Goal: Transaction & Acquisition: Purchase product/service

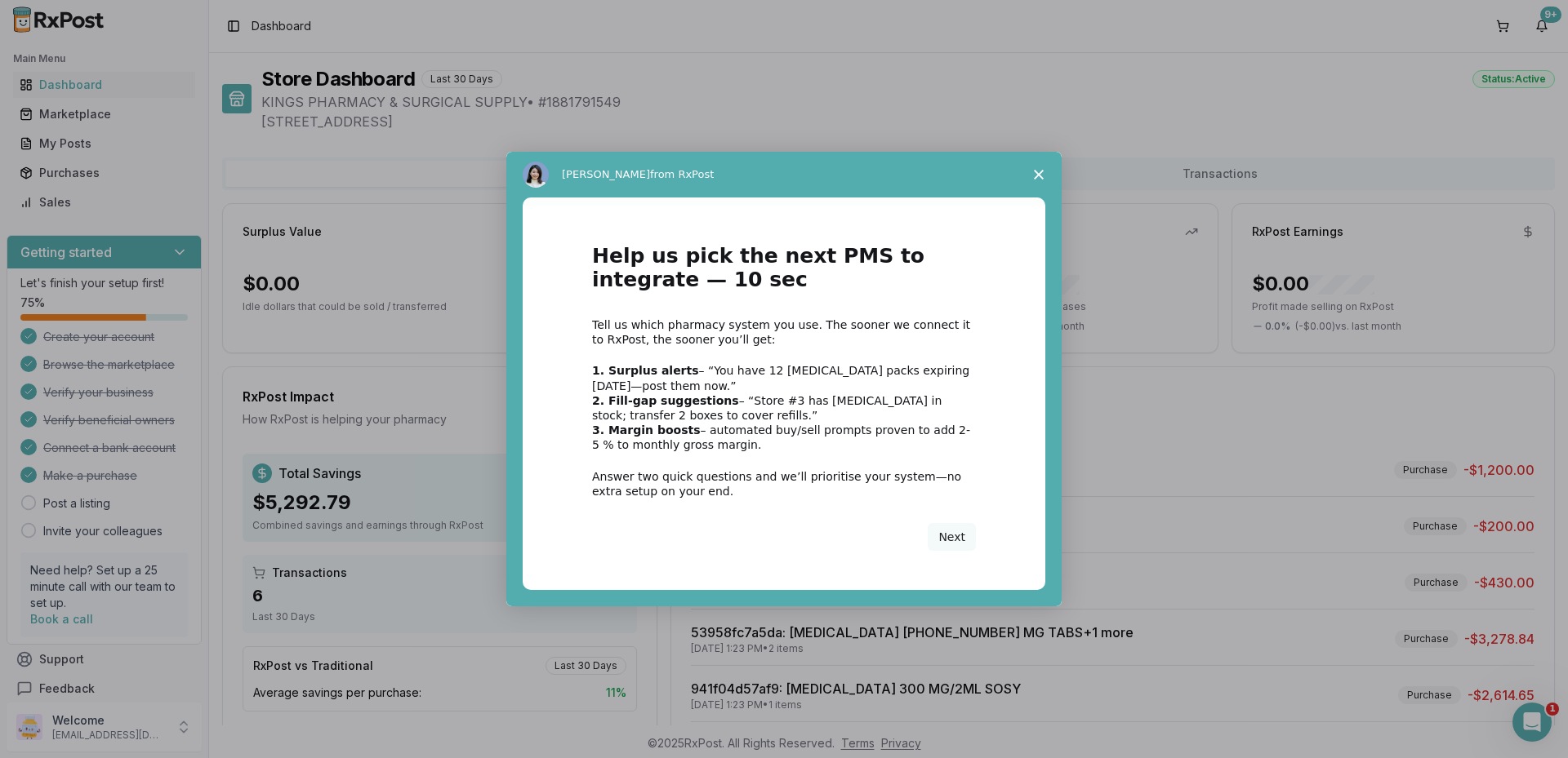
click at [1036, 169] on icon "Close survey" at bounding box center [1038, 174] width 10 height 10
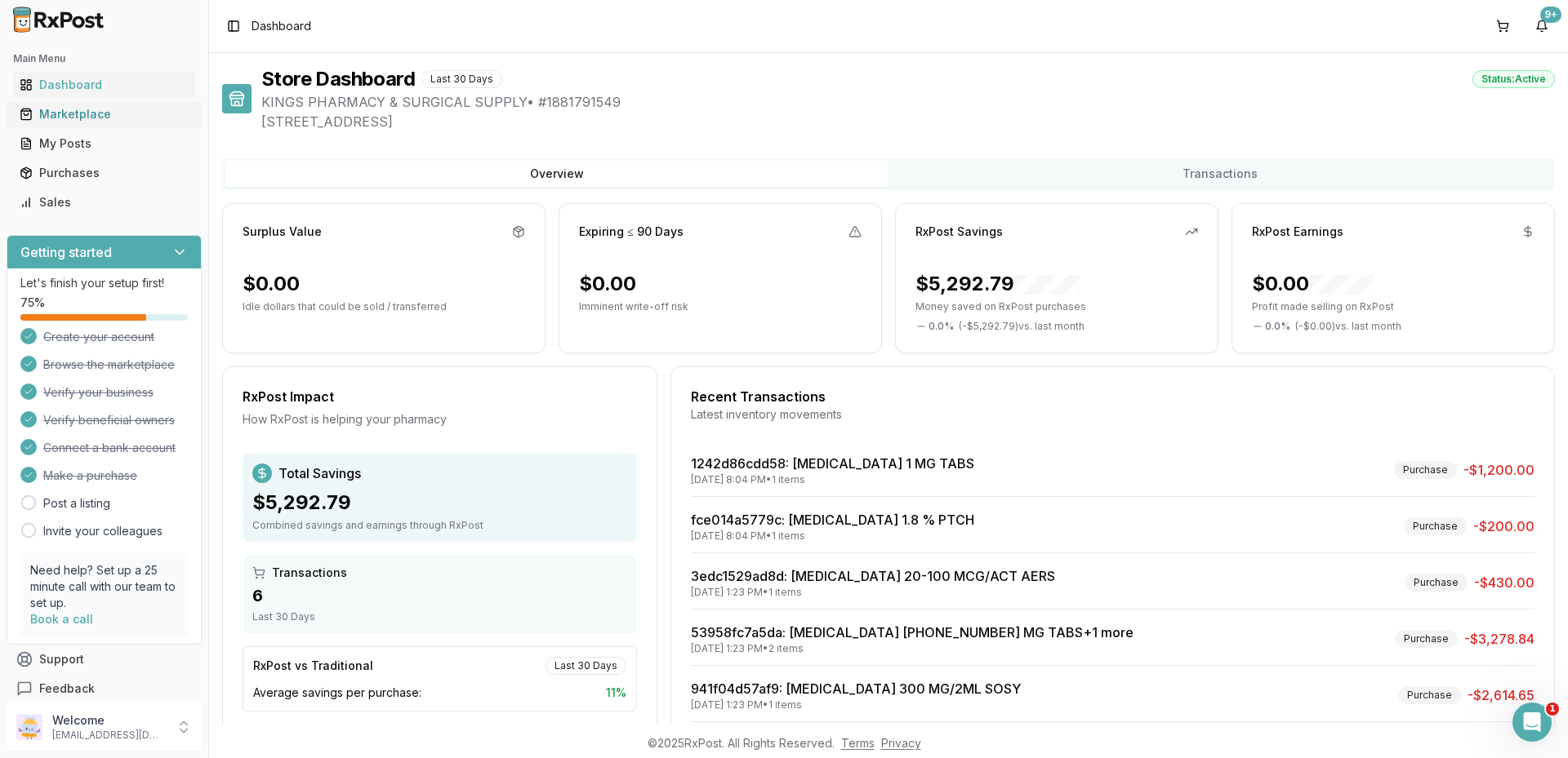
click at [76, 110] on div "Marketplace" at bounding box center [104, 114] width 169 height 16
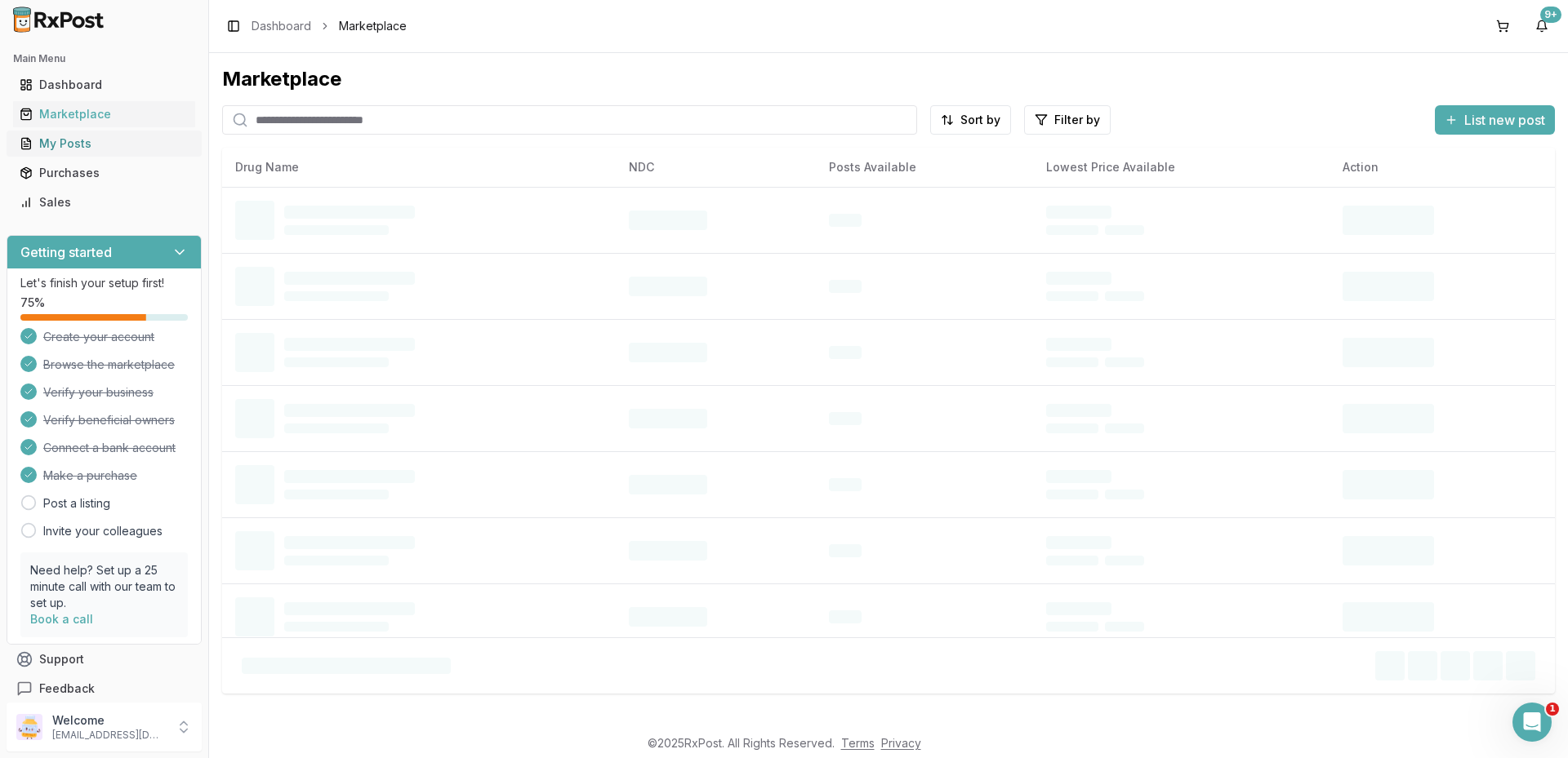
click at [91, 147] on div "My Posts" at bounding box center [104, 143] width 169 height 16
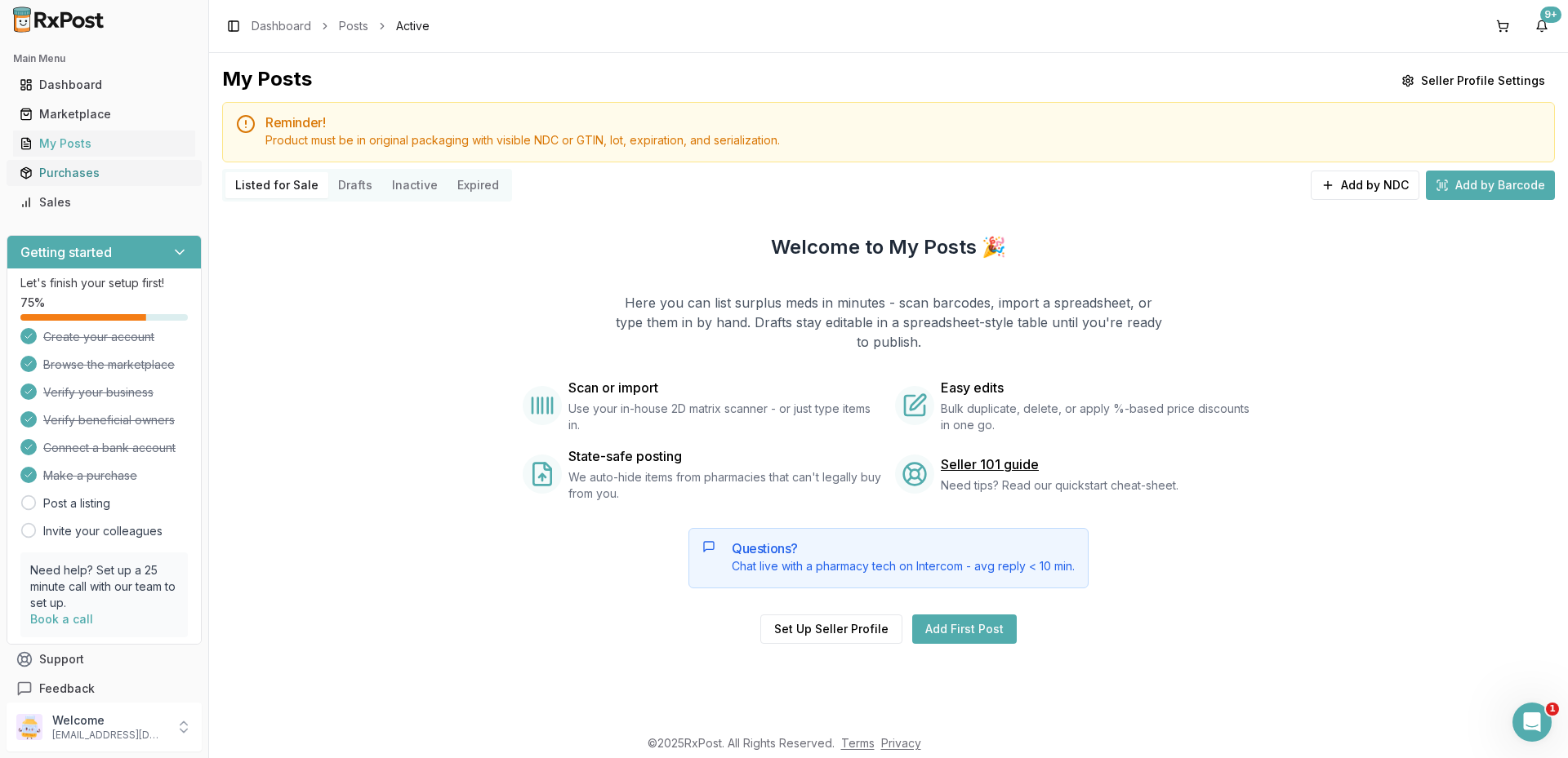
click at [89, 173] on div "Purchases" at bounding box center [104, 173] width 169 height 16
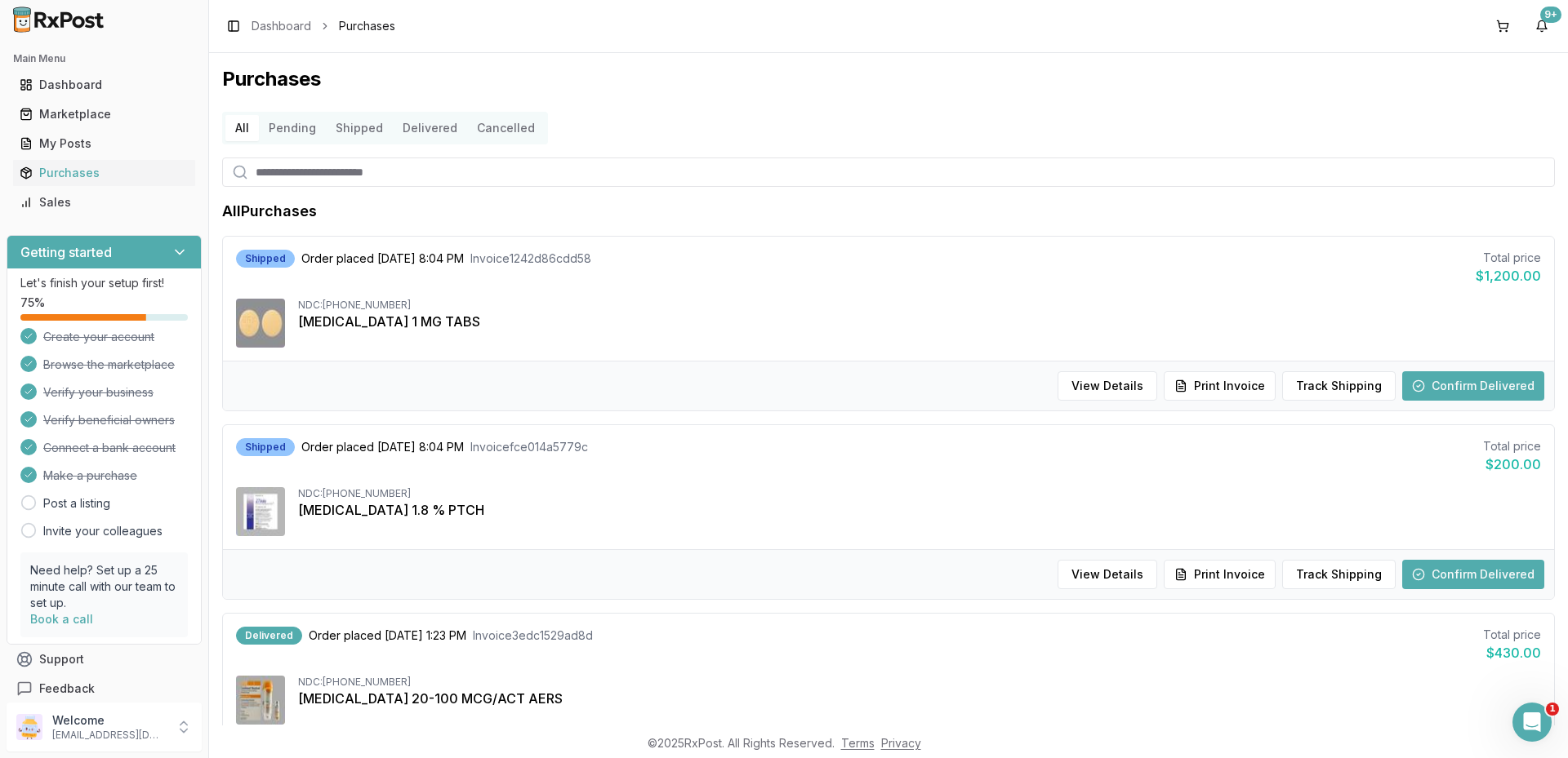
click at [347, 168] on input "search" at bounding box center [888, 172] width 1332 height 30
type input "******"
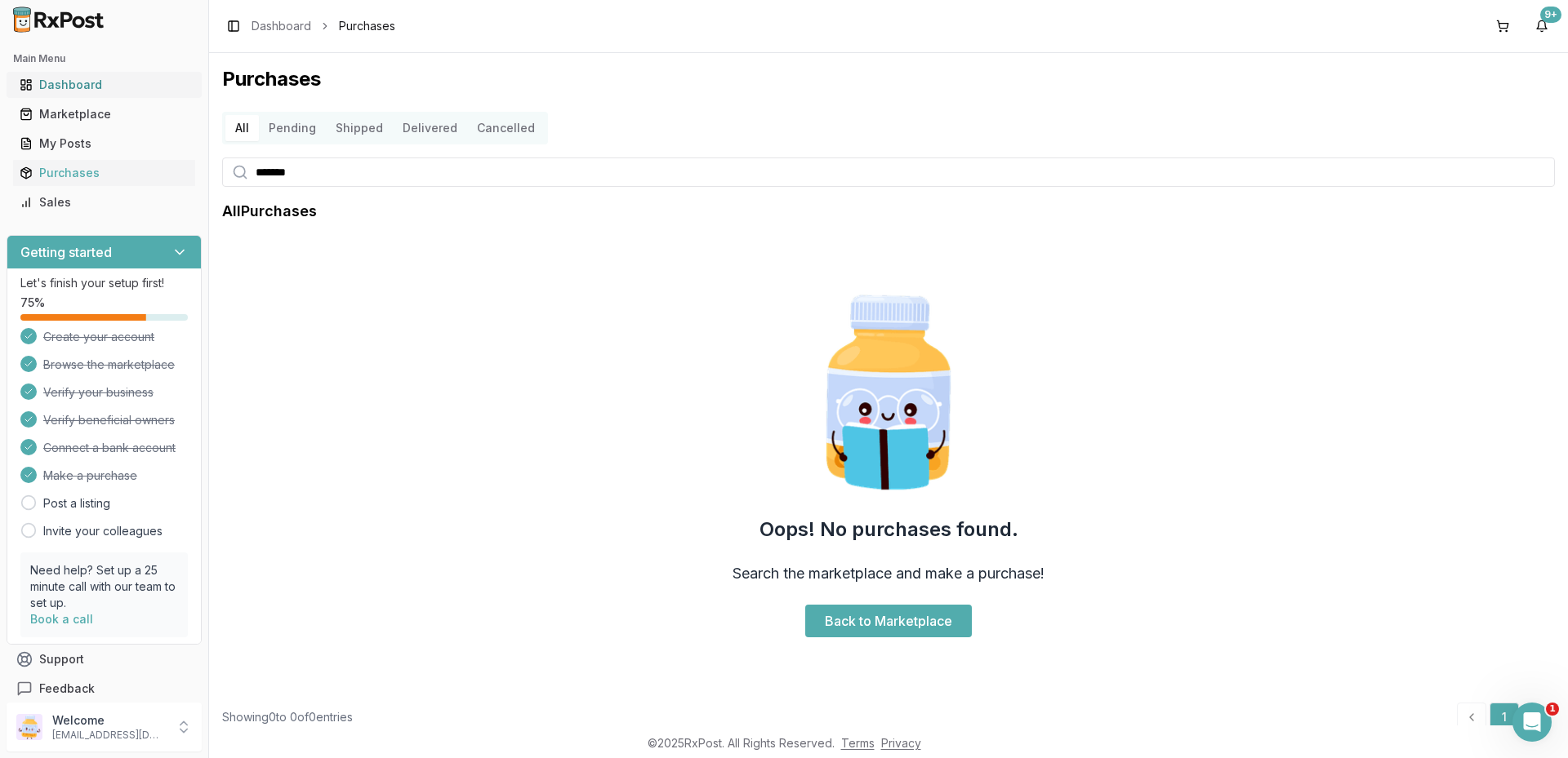
click at [85, 88] on div "Dashboard" at bounding box center [104, 85] width 169 height 16
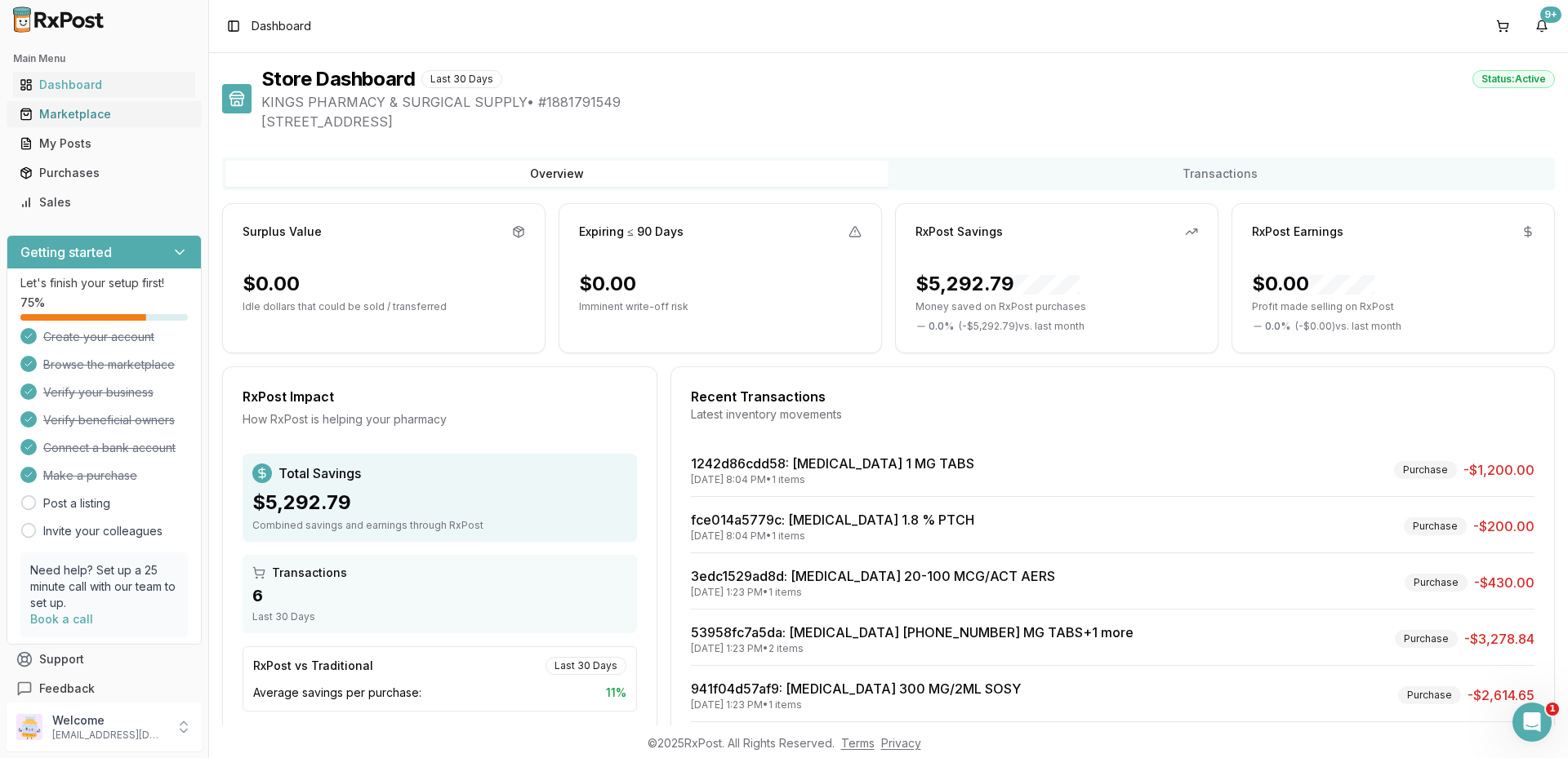
click at [86, 108] on div "Marketplace" at bounding box center [104, 114] width 169 height 16
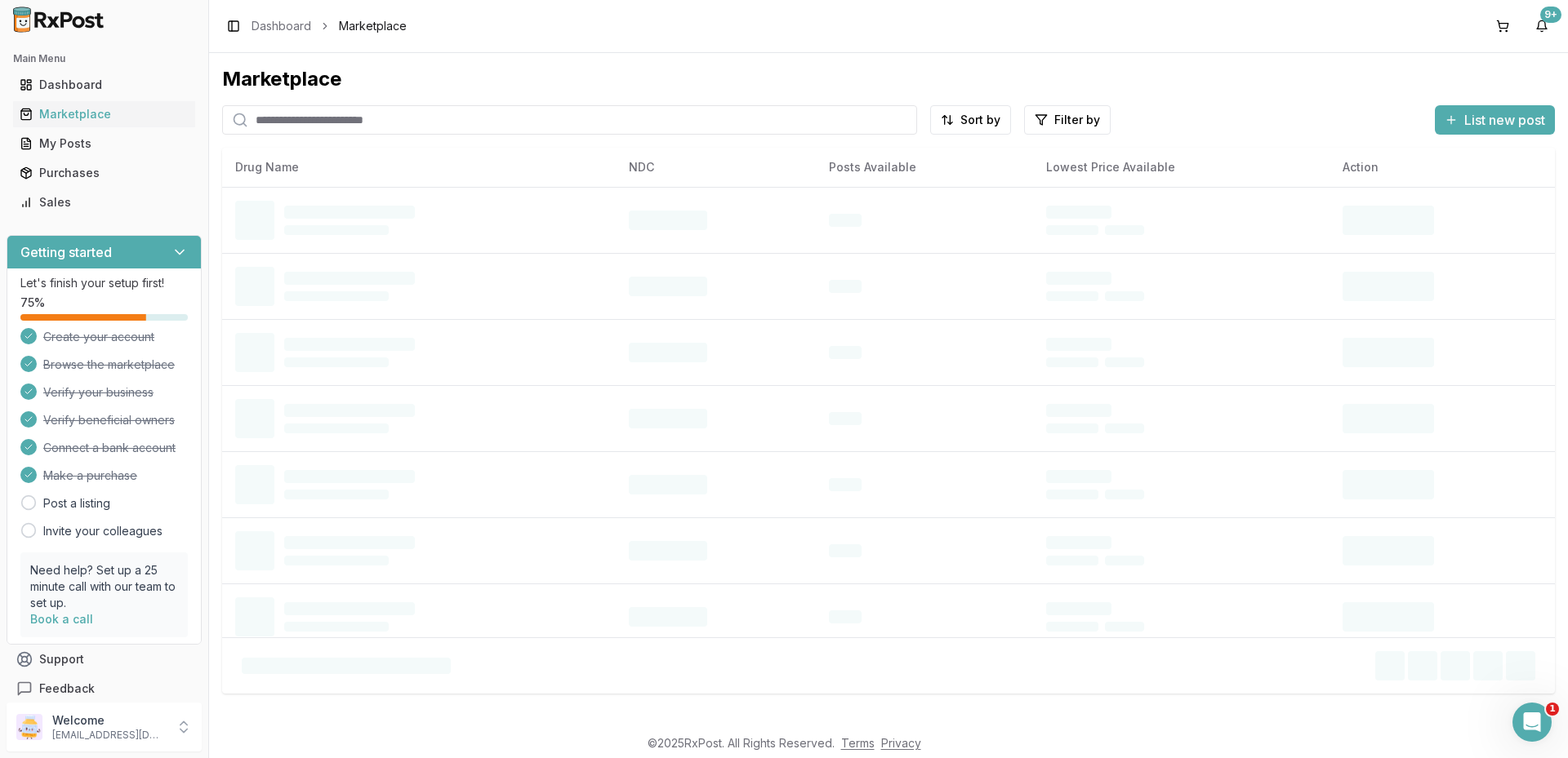
click at [285, 125] on input "search" at bounding box center [569, 119] width 695 height 30
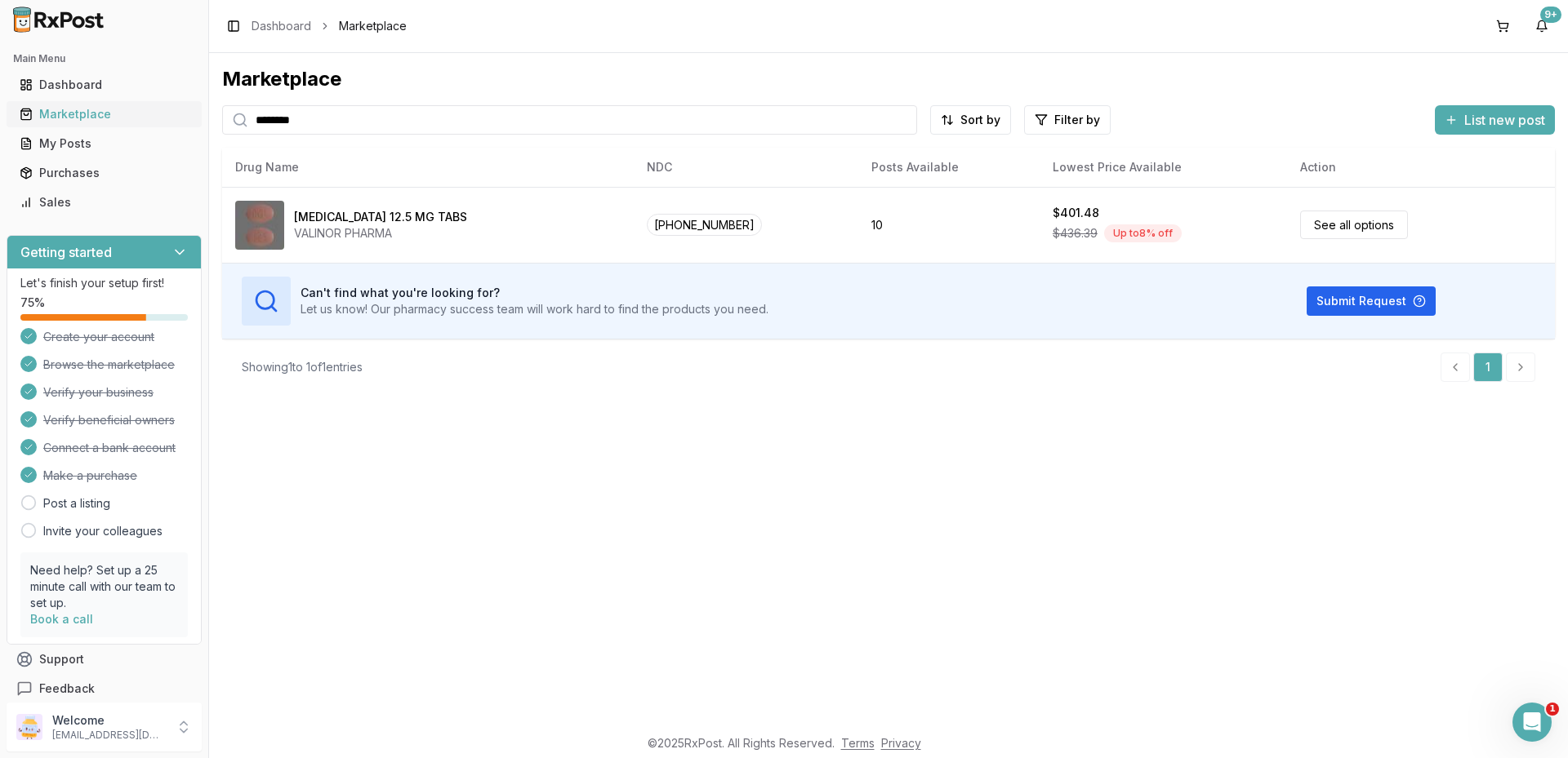
drag, startPoint x: 238, startPoint y: 112, endPoint x: 160, endPoint y: 102, distance: 78.6
click at [160, 102] on div "Main Menu Dashboard Marketplace My Posts Purchases Sales Getting started Let's …" at bounding box center [784, 379] width 1568 height 758
type input "*******"
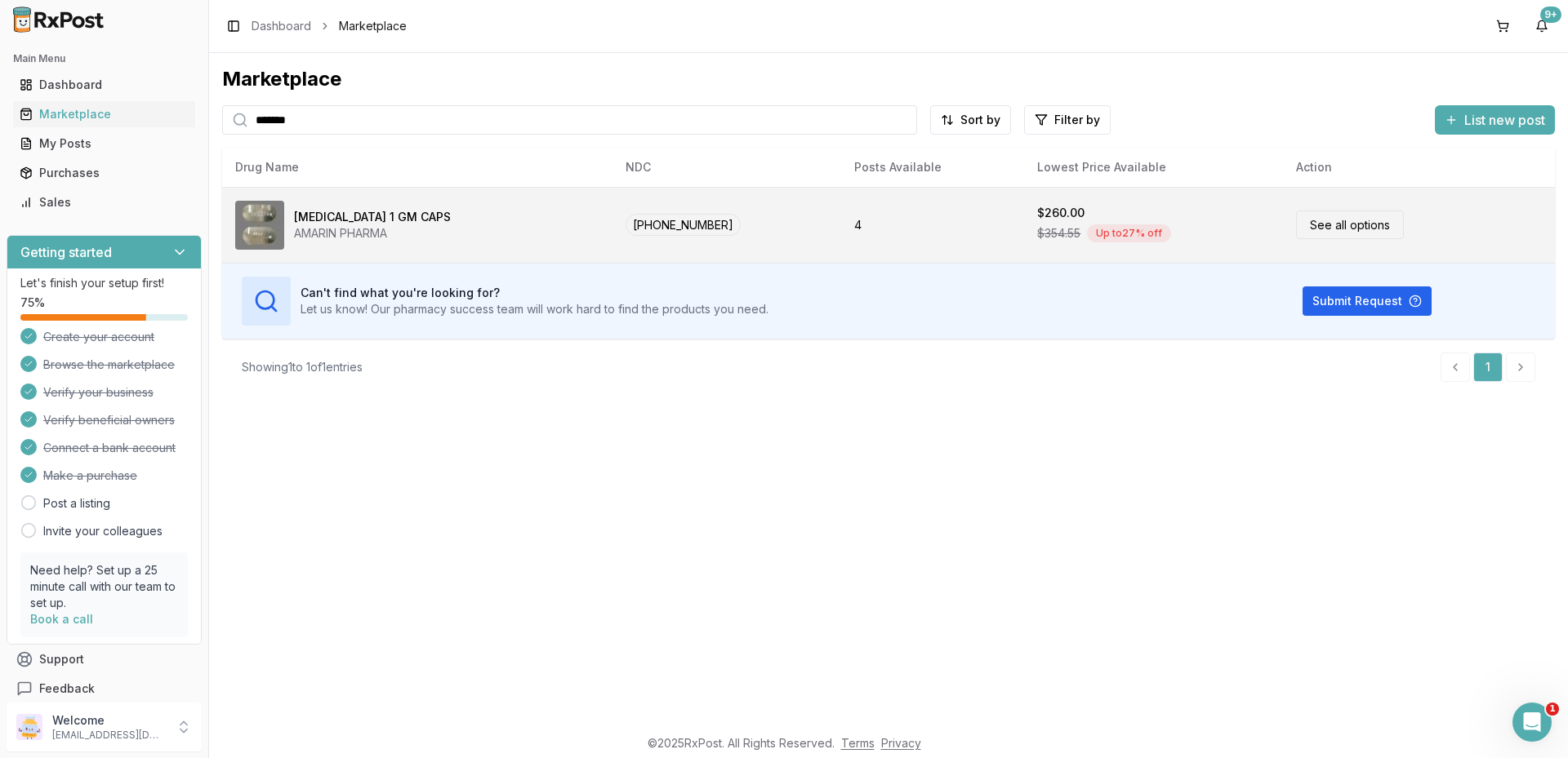
click at [1295, 229] on link "See all options" at bounding box center [1349, 225] width 108 height 29
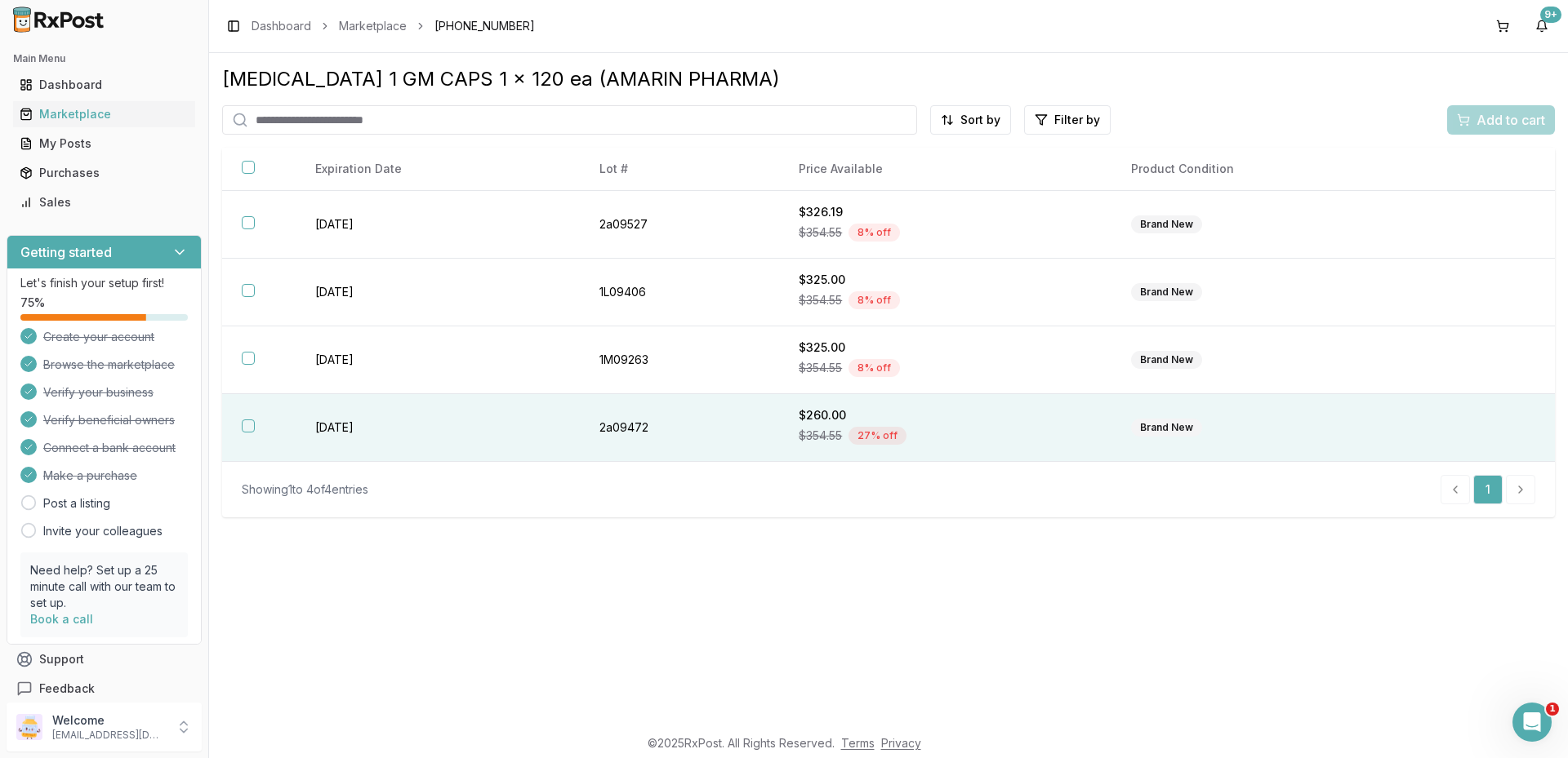
click at [389, 426] on td "[DATE]" at bounding box center [437, 428] width 284 height 68
click at [1504, 119] on span "Add to cart" at bounding box center [1511, 120] width 69 height 20
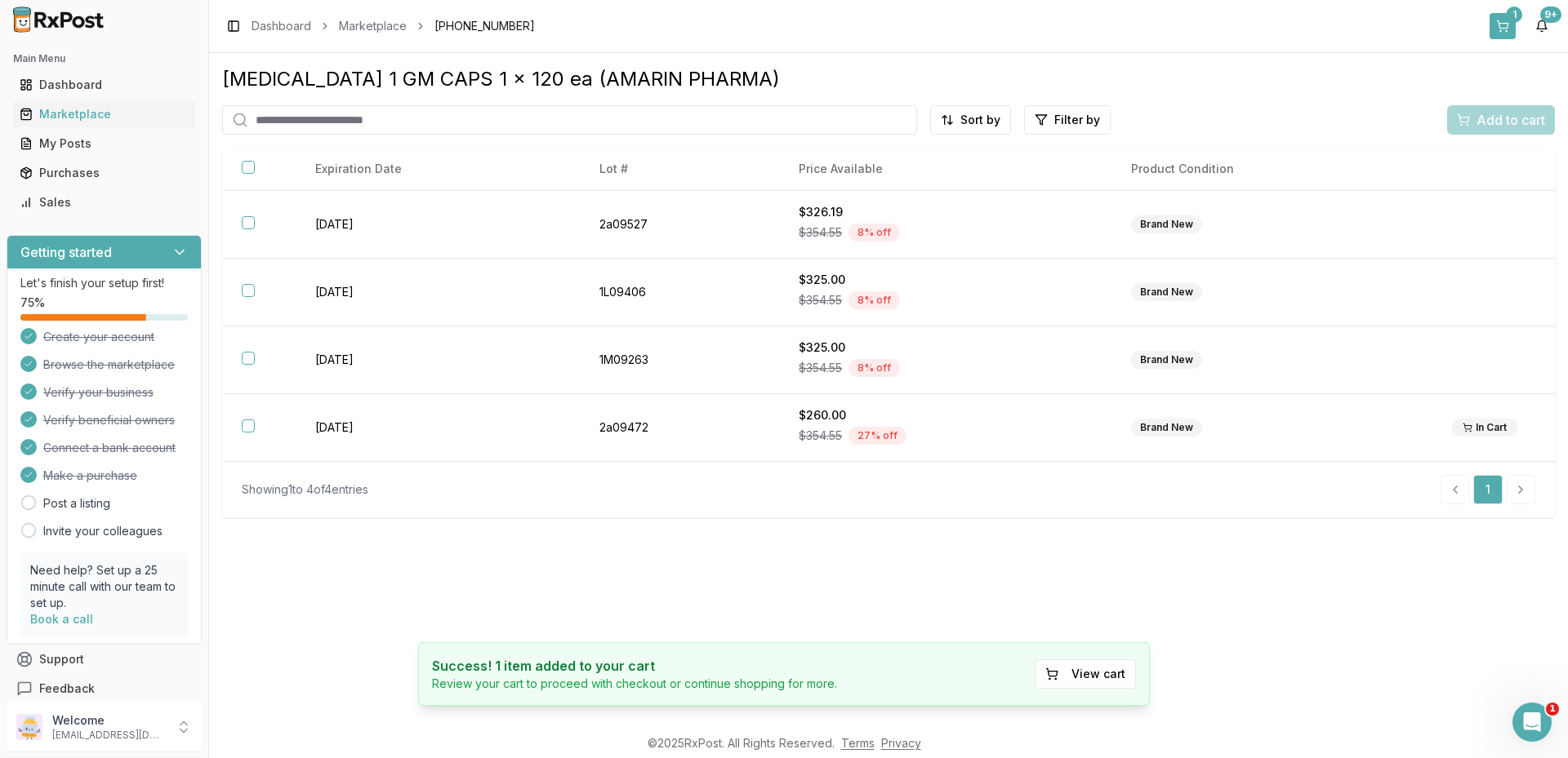
click at [1503, 23] on button "1" at bounding box center [1502, 26] width 26 height 26
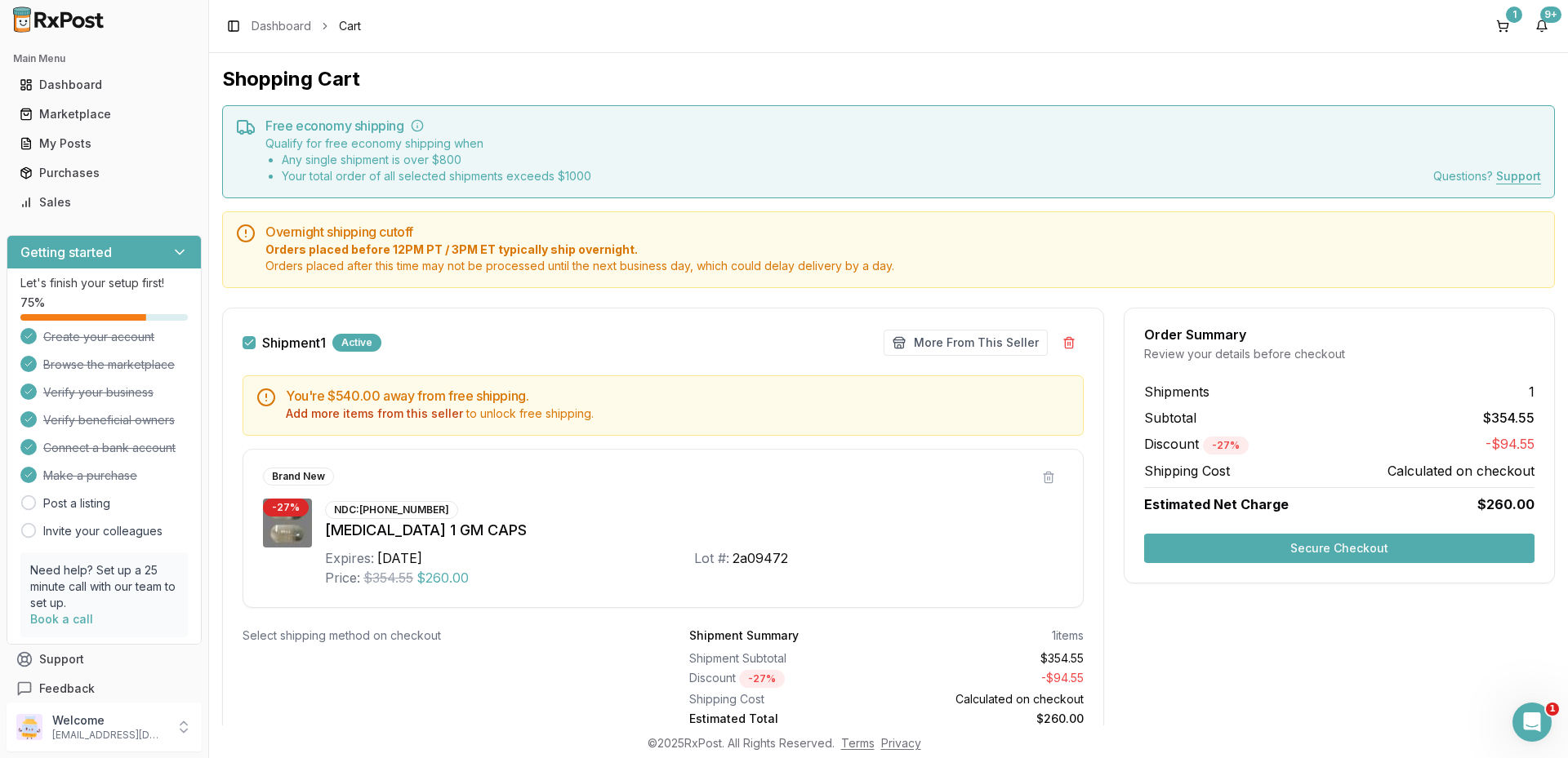
scroll to position [68, 0]
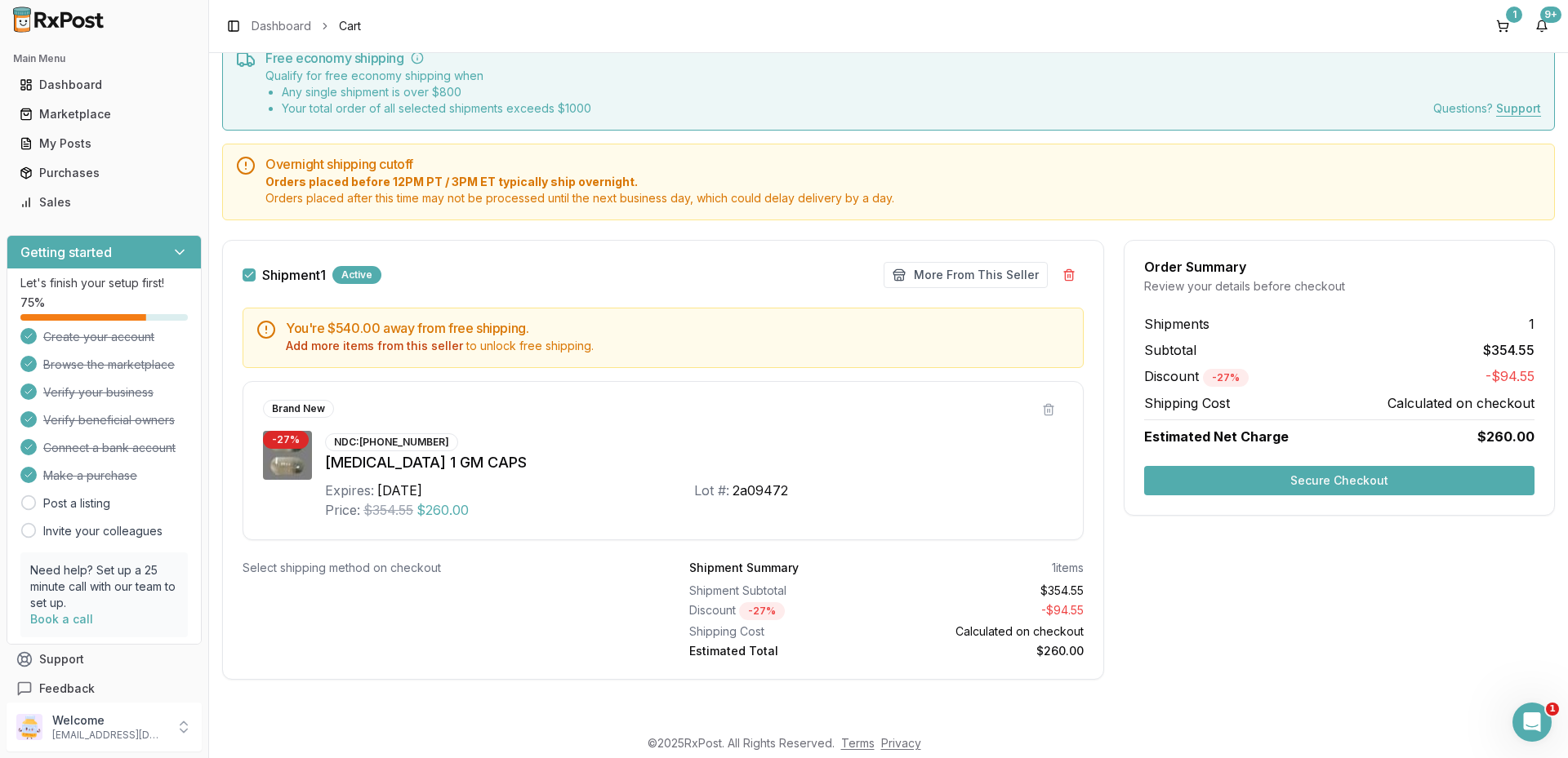
click at [1329, 485] on button "Secure Checkout" at bounding box center [1338, 480] width 390 height 30
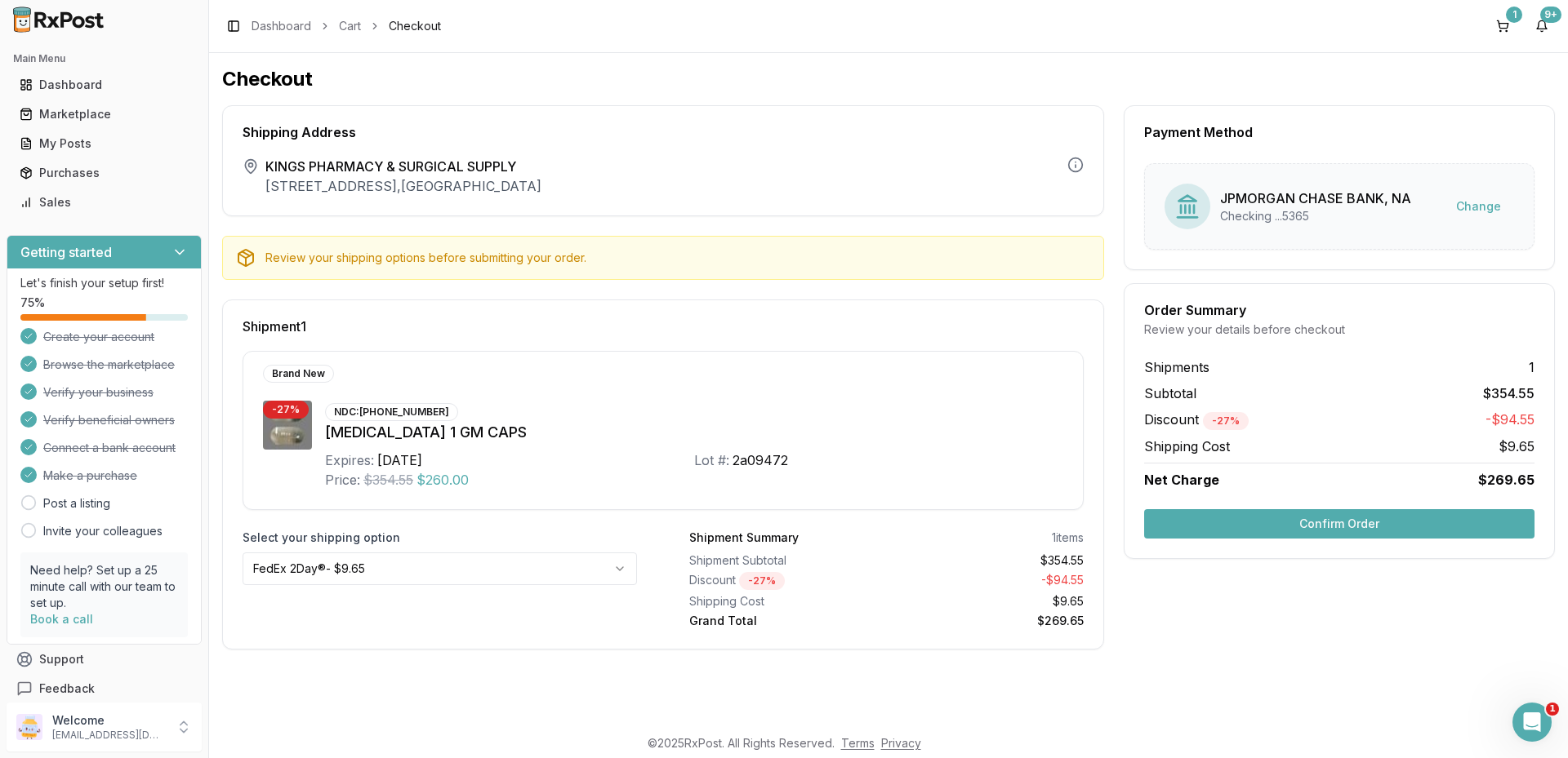
drag, startPoint x: 1321, startPoint y: 517, endPoint x: 771, endPoint y: 436, distance: 555.9
click at [782, 436] on div "Shipping Address The shipping address is the business address of the store veri…" at bounding box center [888, 376] width 1332 height 544
click at [614, 568] on html "Main Menu Dashboard Marketplace My Posts Purchases Sales Getting started Let's …" at bounding box center [784, 379] width 1568 height 758
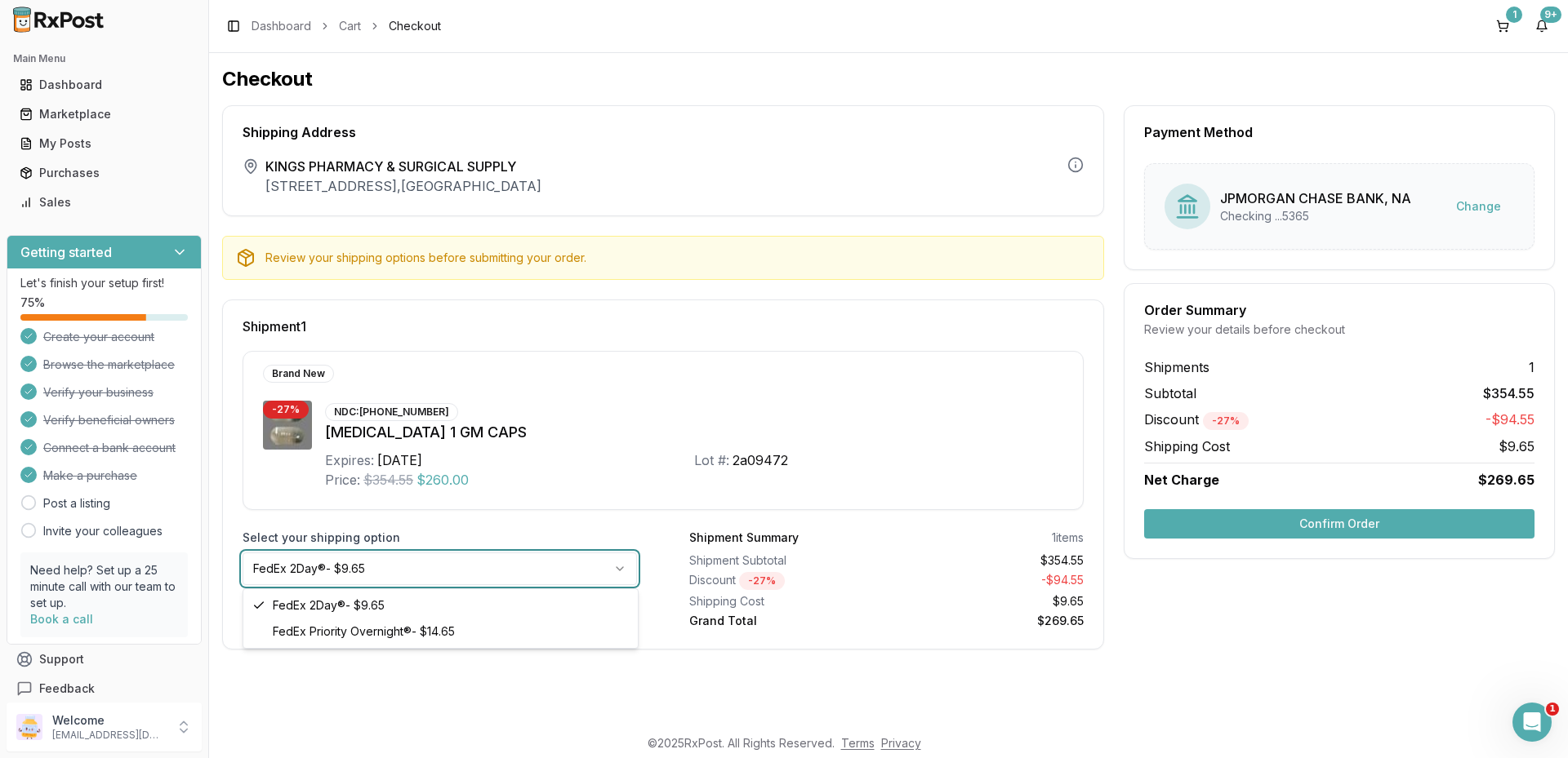
click at [645, 479] on html "Main Menu Dashboard Marketplace My Posts Purchases Sales Getting started Let's …" at bounding box center [784, 379] width 1568 height 758
click at [625, 563] on html "Main Menu Dashboard Marketplace My Posts Purchases Sales Getting started Let's …" at bounding box center [784, 379] width 1568 height 758
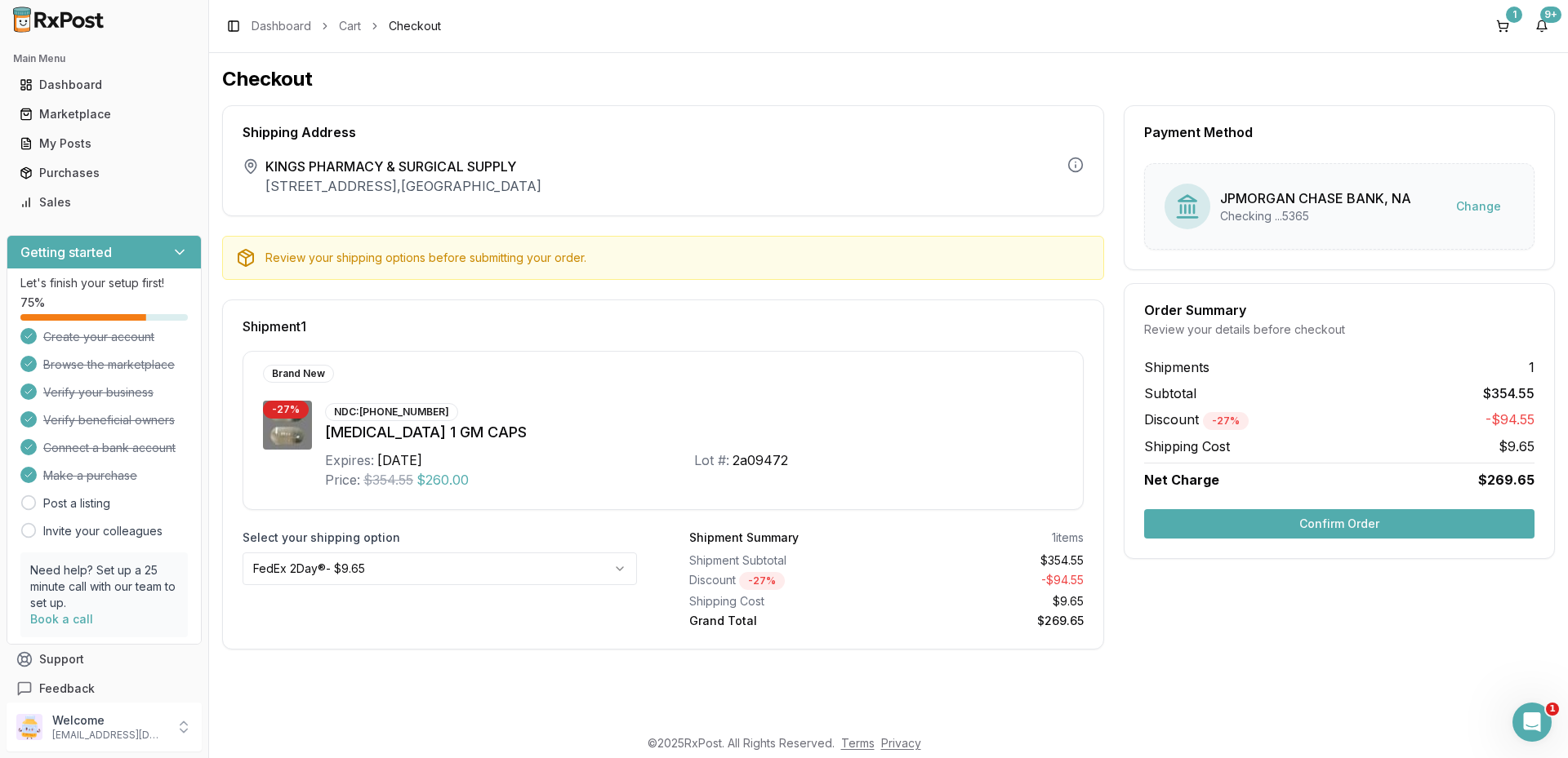
click at [1348, 521] on button "Confirm Order" at bounding box center [1338, 523] width 390 height 30
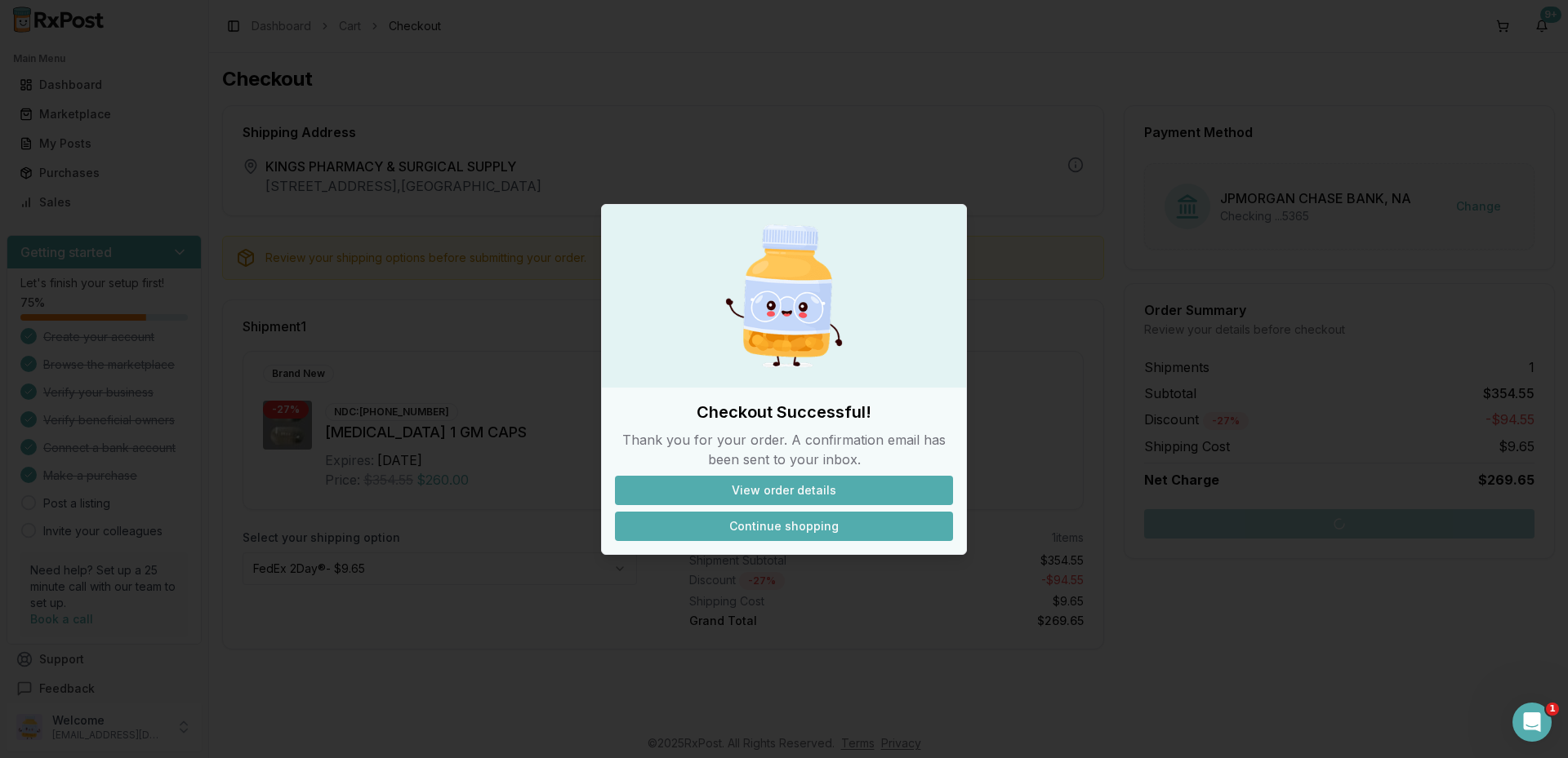
click at [737, 522] on button "Continue shopping" at bounding box center [784, 526] width 338 height 30
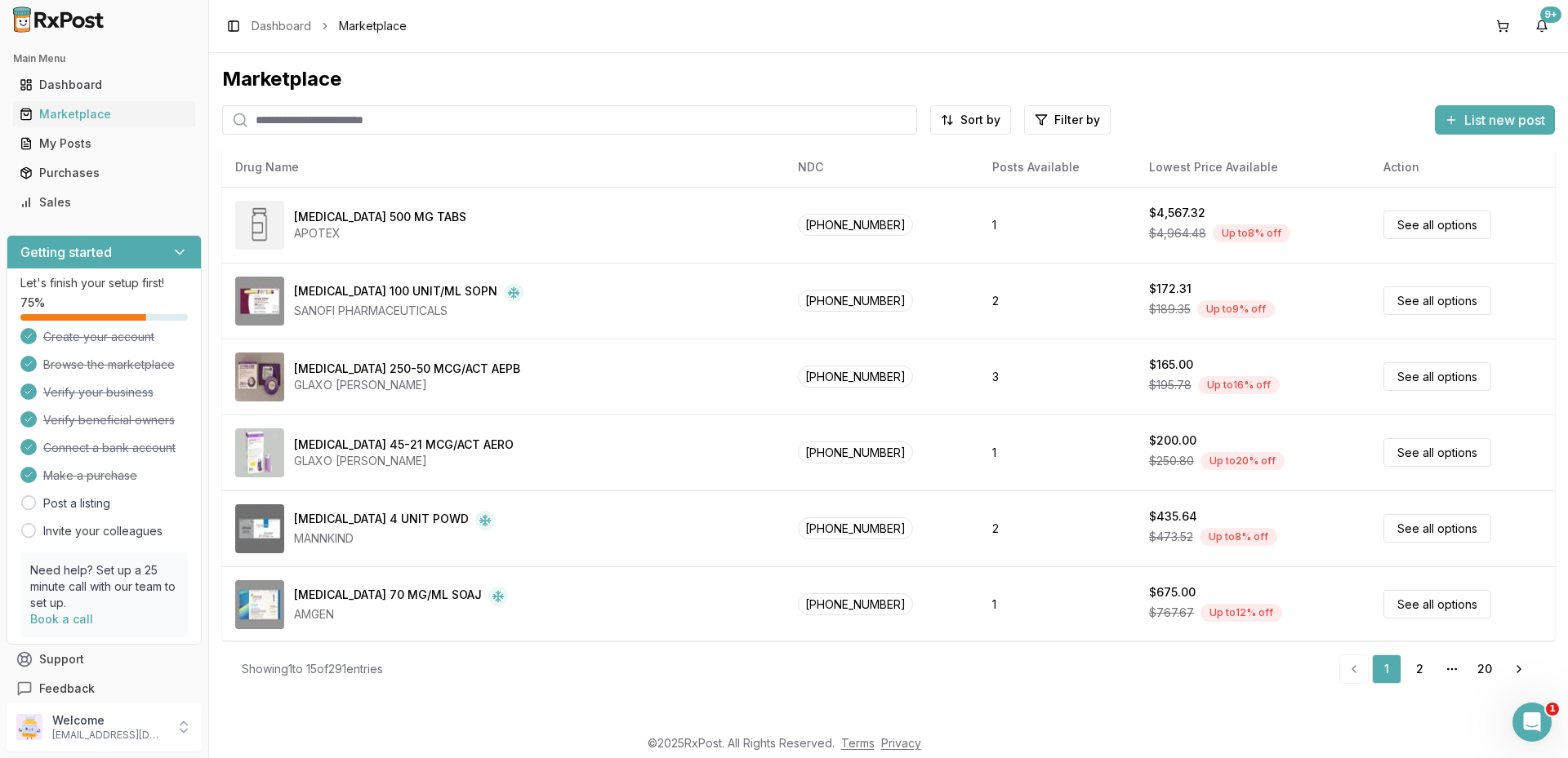
paste input "**********"
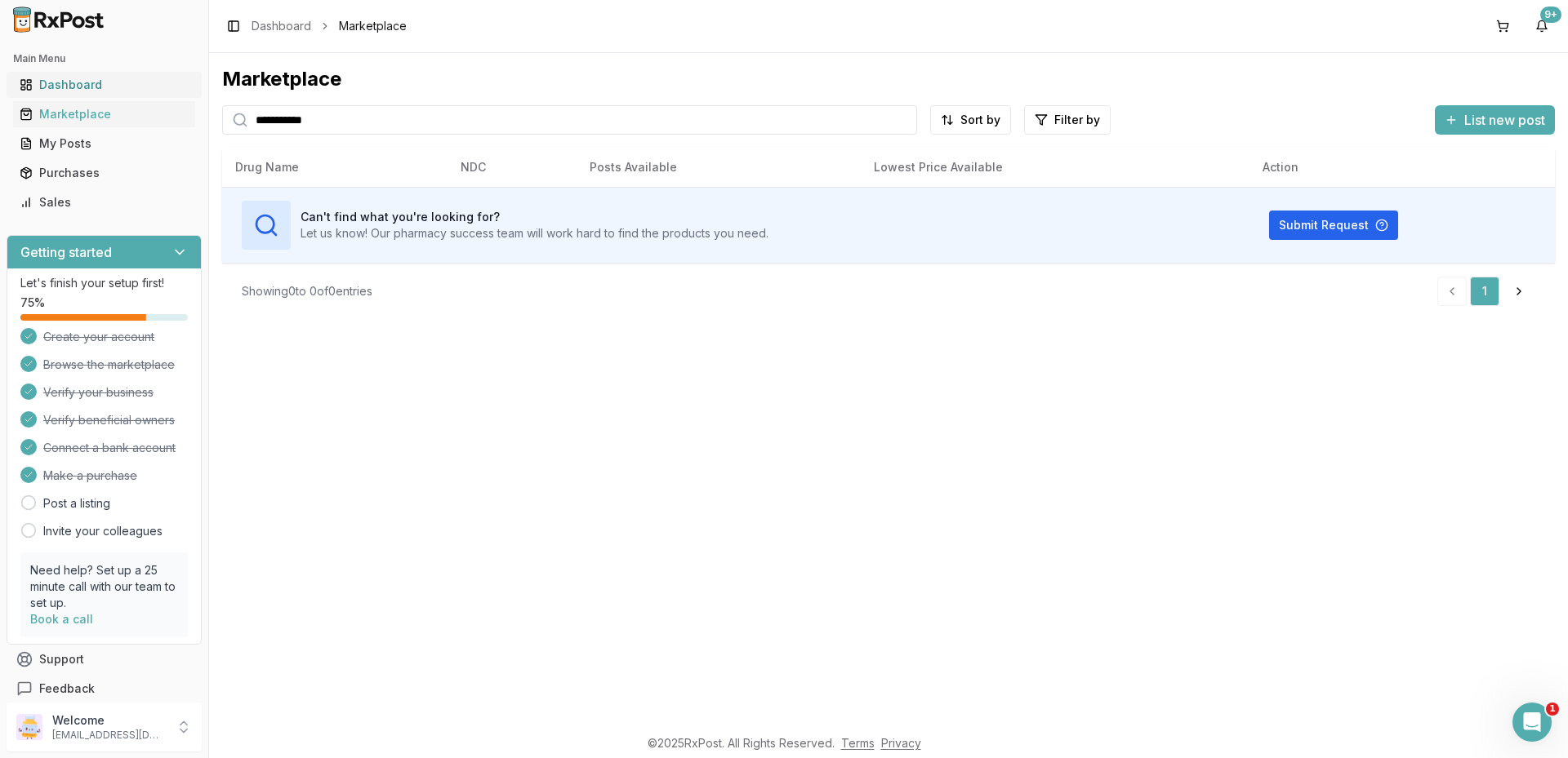
drag, startPoint x: 432, startPoint y: 115, endPoint x: 32, endPoint y: 88, distance: 400.9
click at [32, 90] on div "**********" at bounding box center [784, 379] width 1568 height 758
paste input "search"
type input "**********"
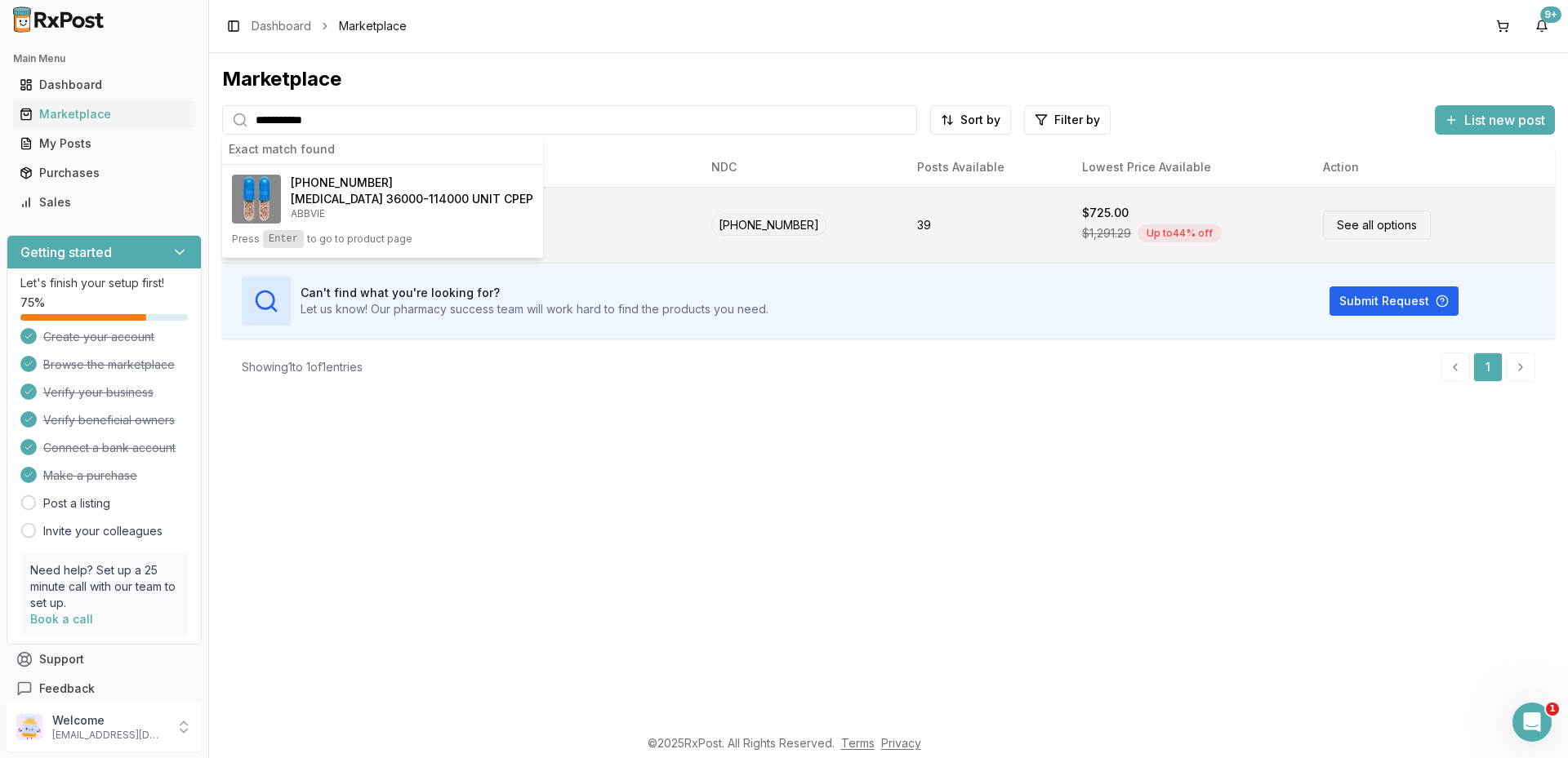
click at [1331, 224] on link "See all options" at bounding box center [1376, 225] width 108 height 29
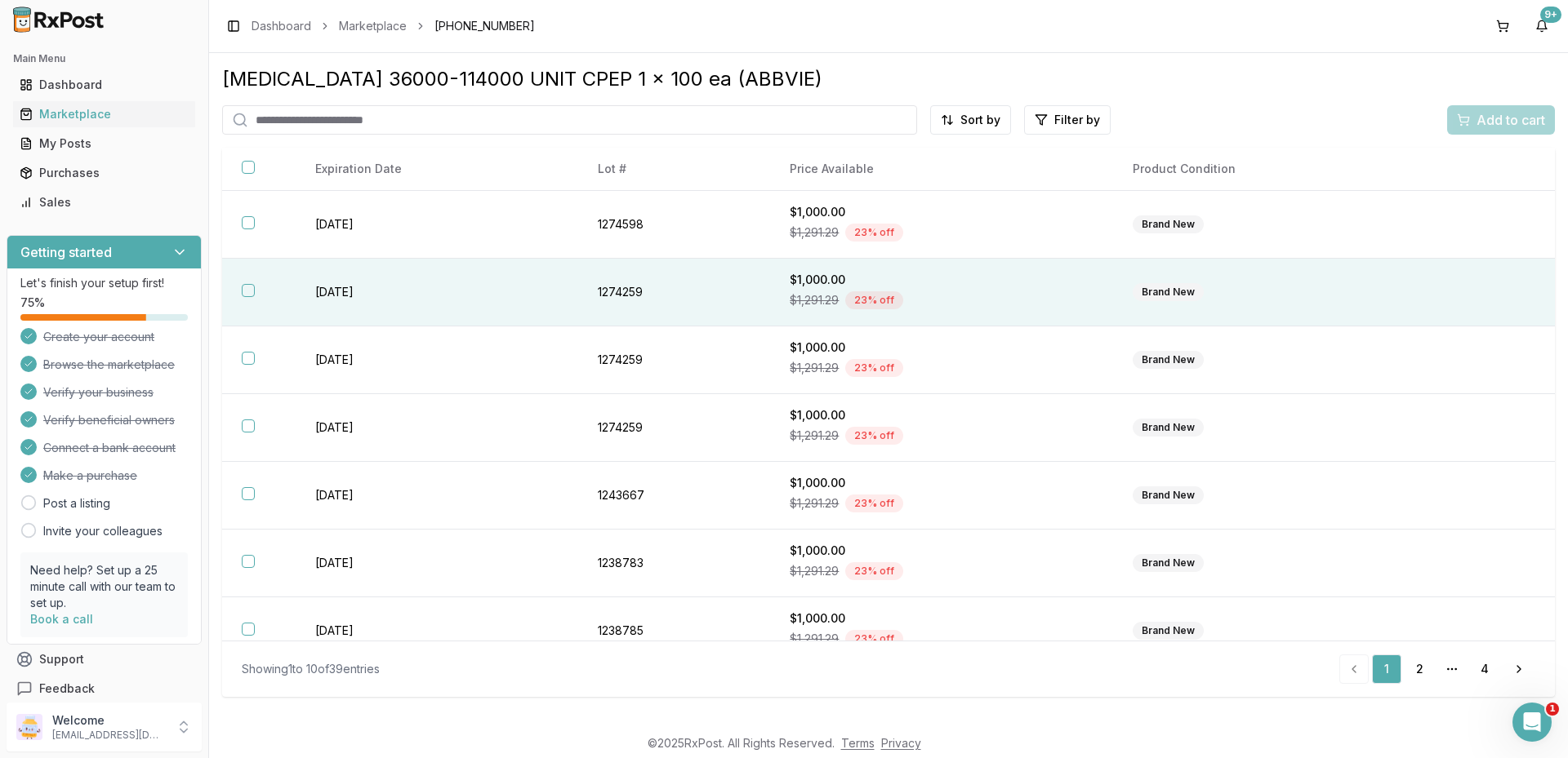
scroll to position [227, 0]
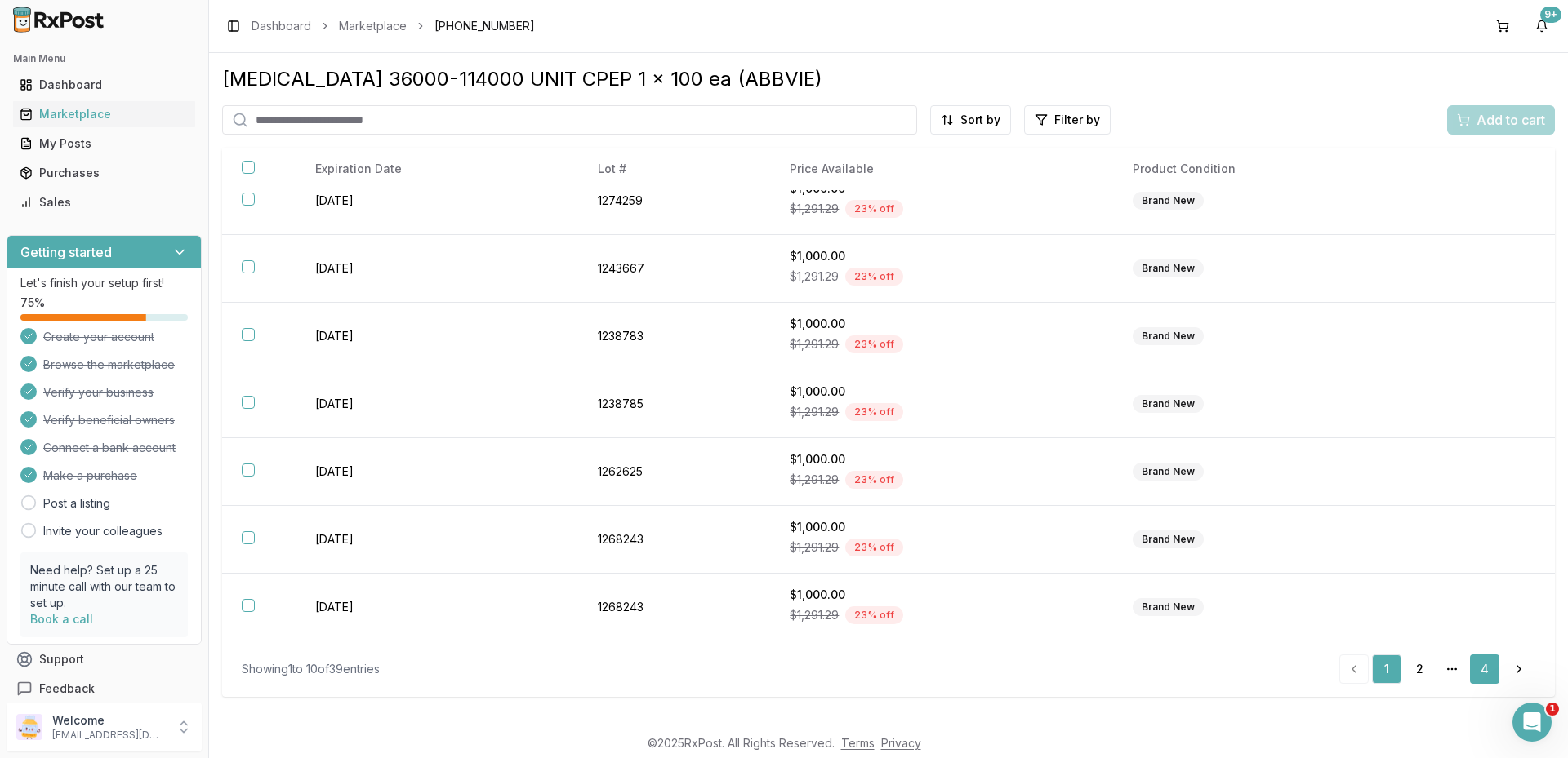
click at [1496, 670] on link "4" at bounding box center [1484, 668] width 30 height 30
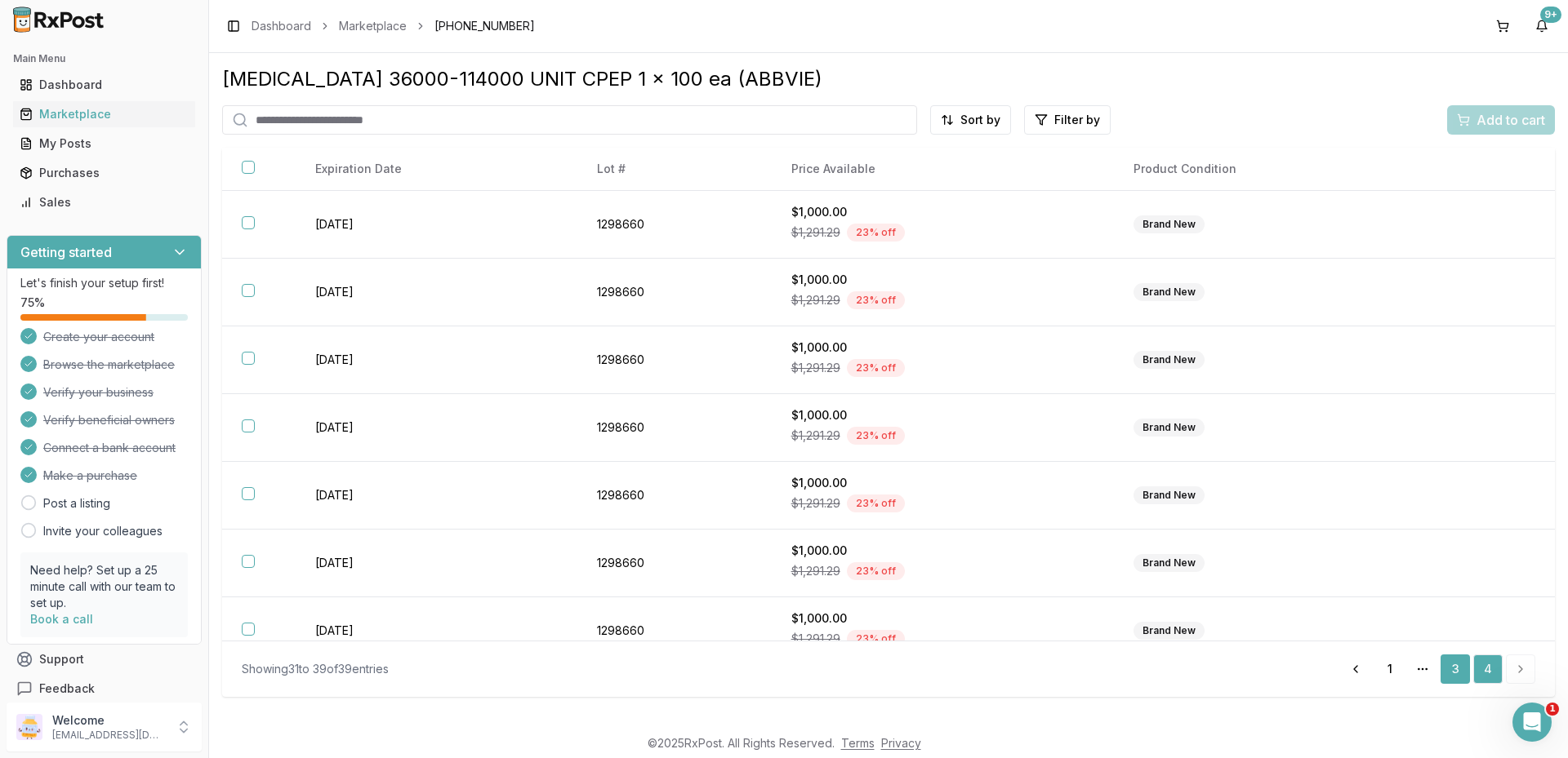
click at [1463, 676] on link "3" at bounding box center [1455, 668] width 30 height 30
click at [866, 176] on th "Price Available" at bounding box center [943, 169] width 342 height 43
click at [866, 175] on th "Price Available" at bounding box center [943, 169] width 342 height 43
click at [949, 111] on html "Main Menu Dashboard Marketplace My Posts Purchases Sales Getting started Let's …" at bounding box center [784, 379] width 1568 height 758
click at [911, 178] on div "Price (Low to High)" at bounding box center [930, 181] width 155 height 26
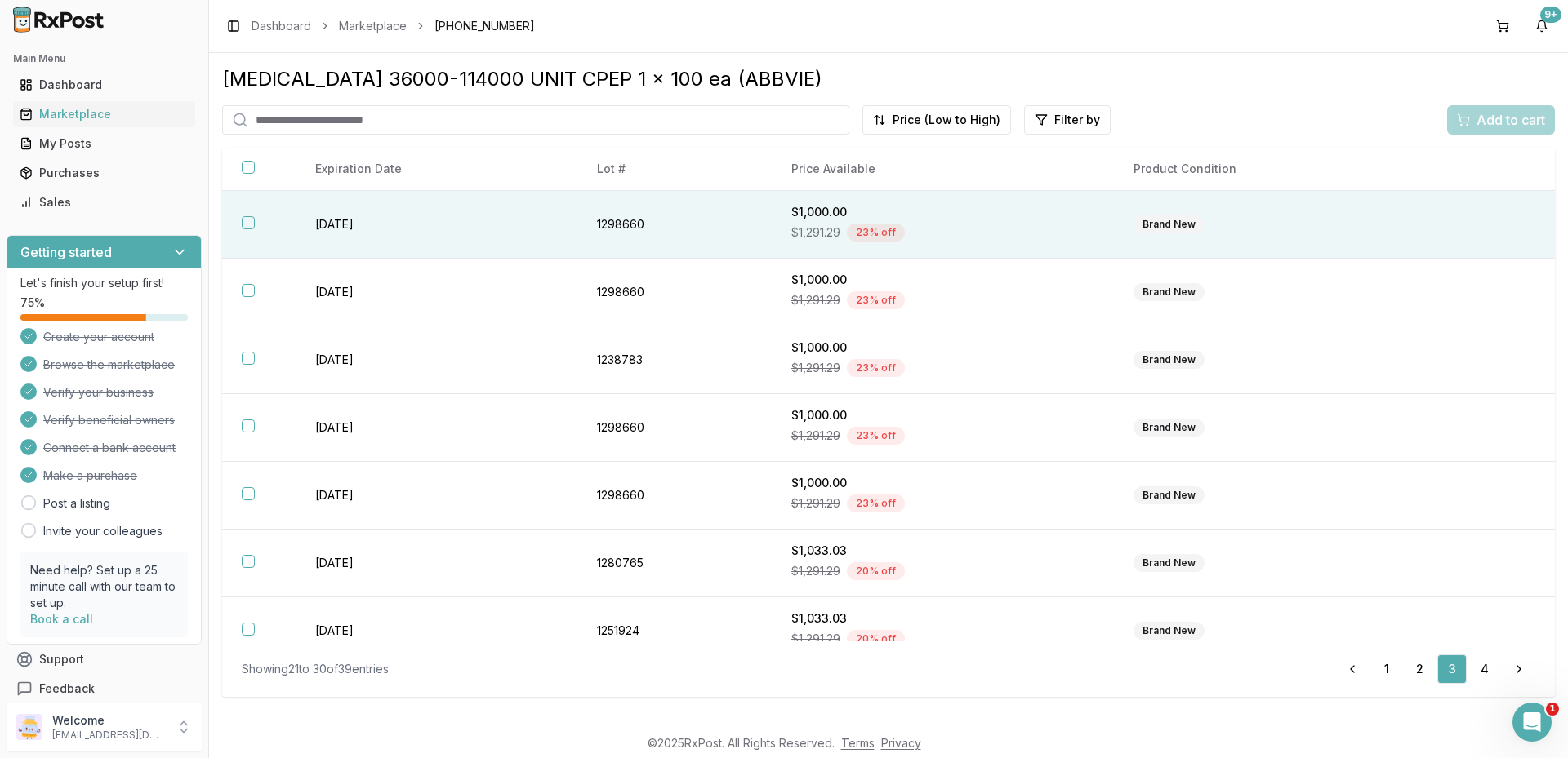
scroll to position [227, 0]
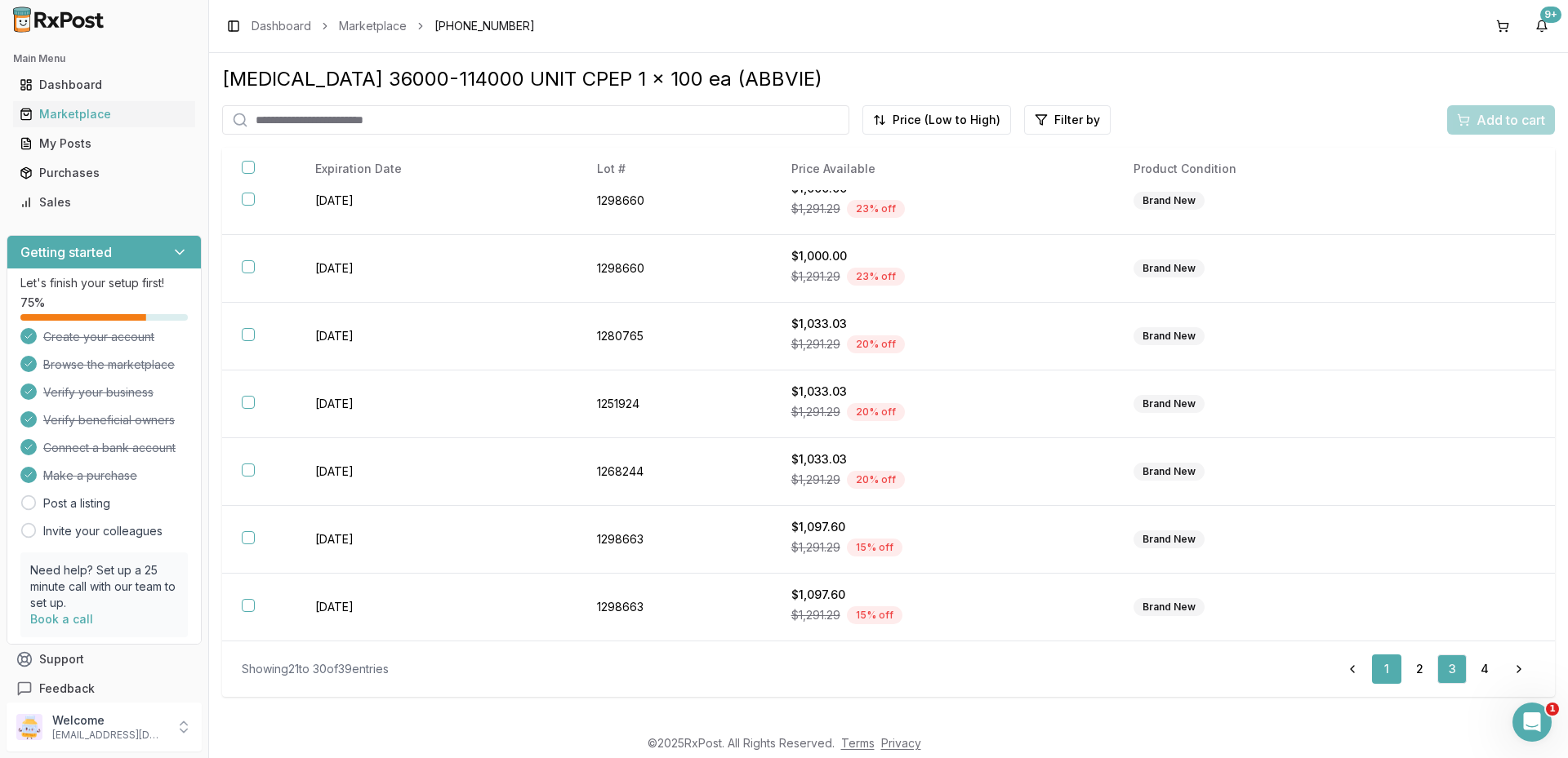
click at [1381, 670] on link "1" at bounding box center [1386, 668] width 30 height 30
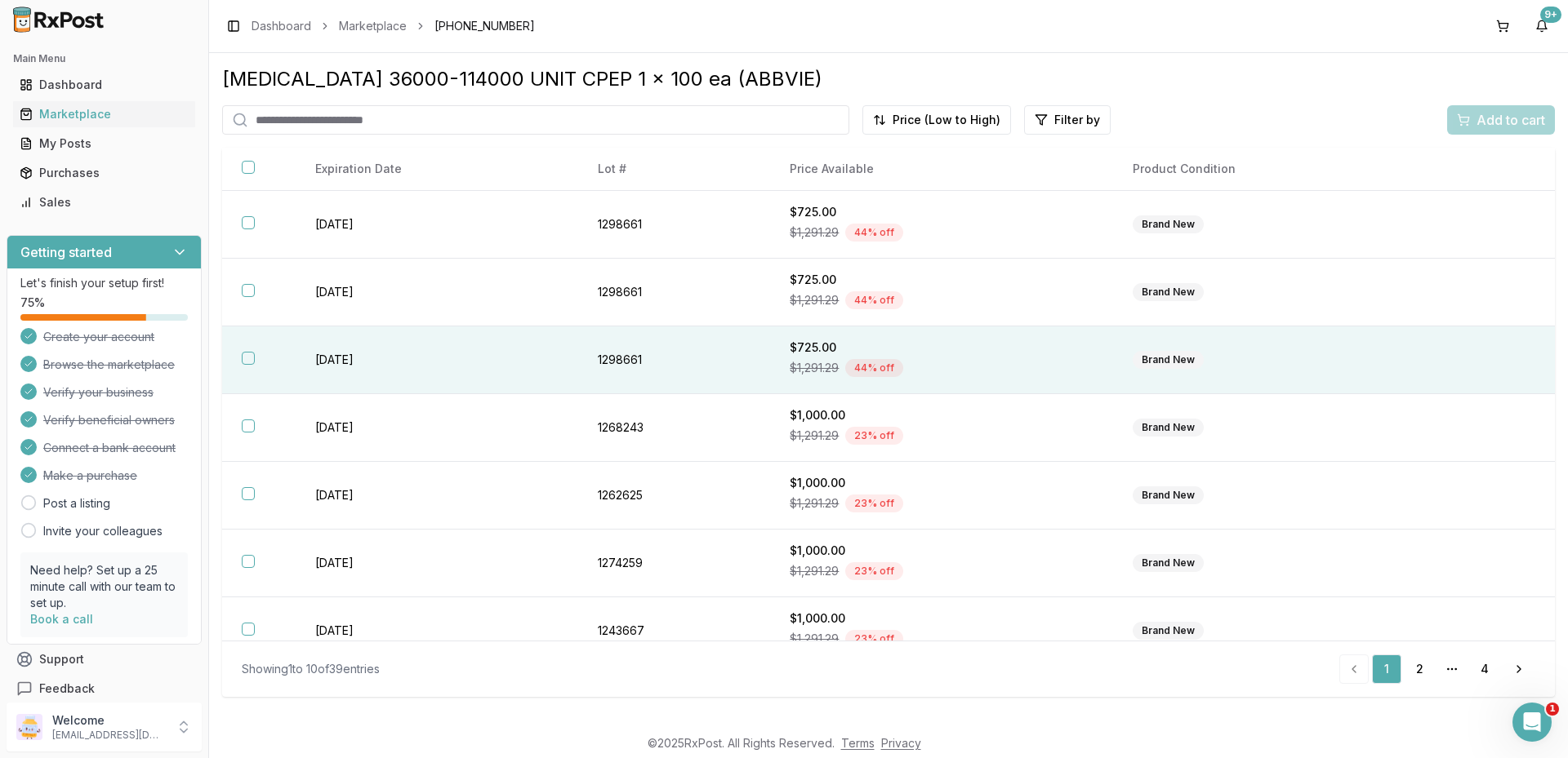
click at [790, 352] on div "$725.00" at bounding box center [941, 348] width 304 height 16
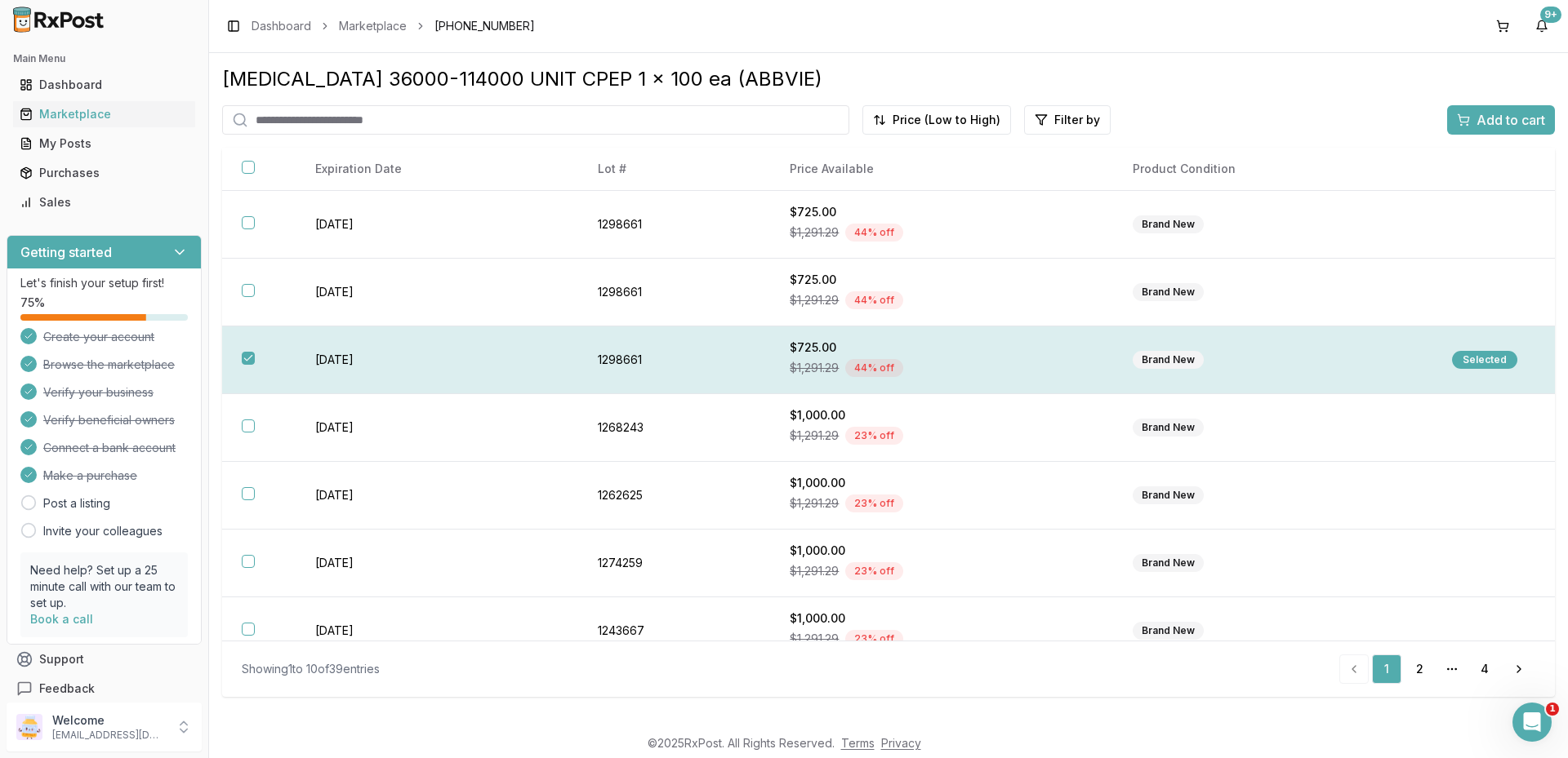
click at [1462, 363] on div "Selected" at bounding box center [1484, 360] width 65 height 18
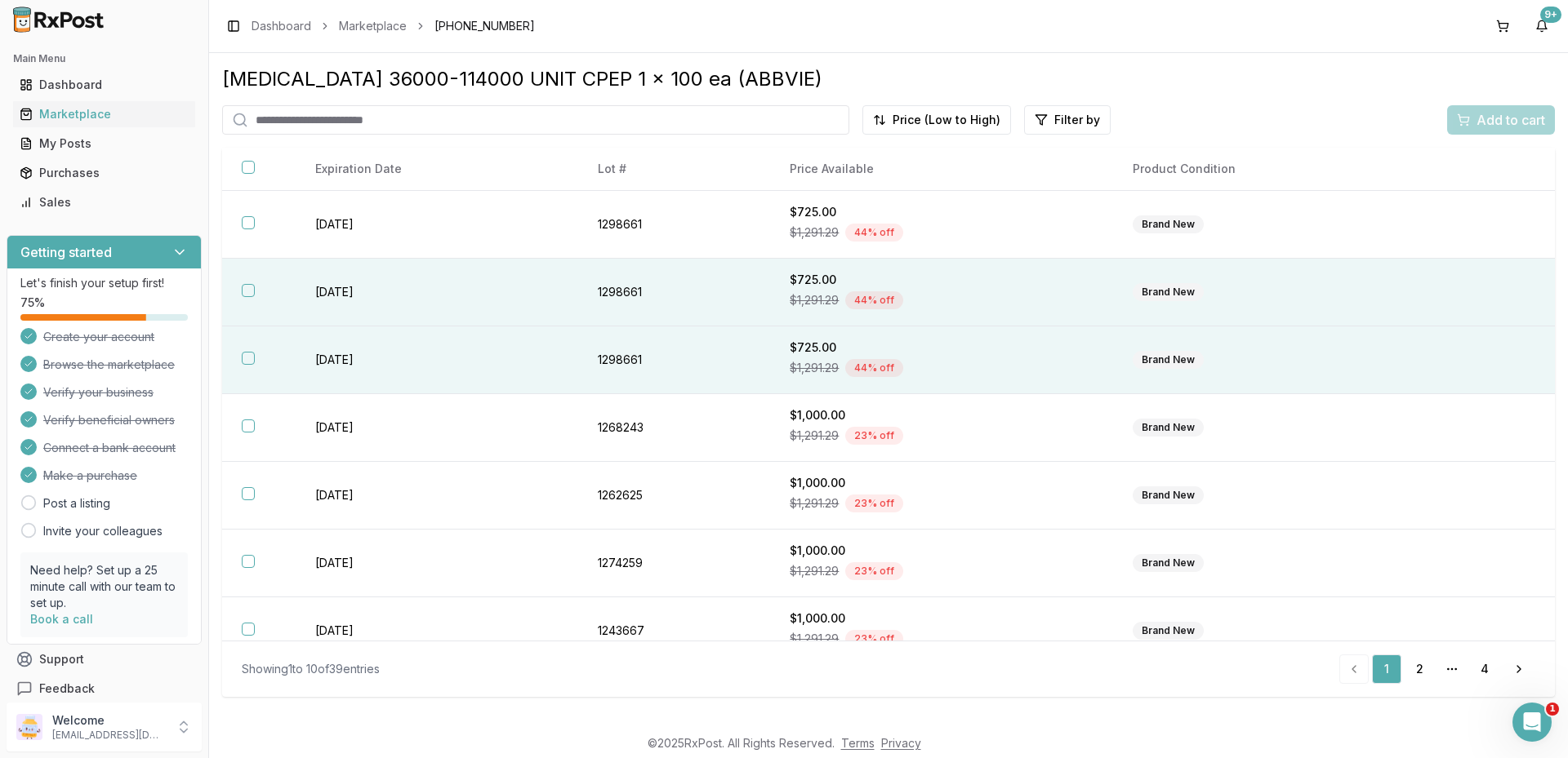
click at [748, 298] on td "1298661" at bounding box center [674, 293] width 193 height 68
click at [1477, 127] on span "Add to cart" at bounding box center [1511, 120] width 69 height 20
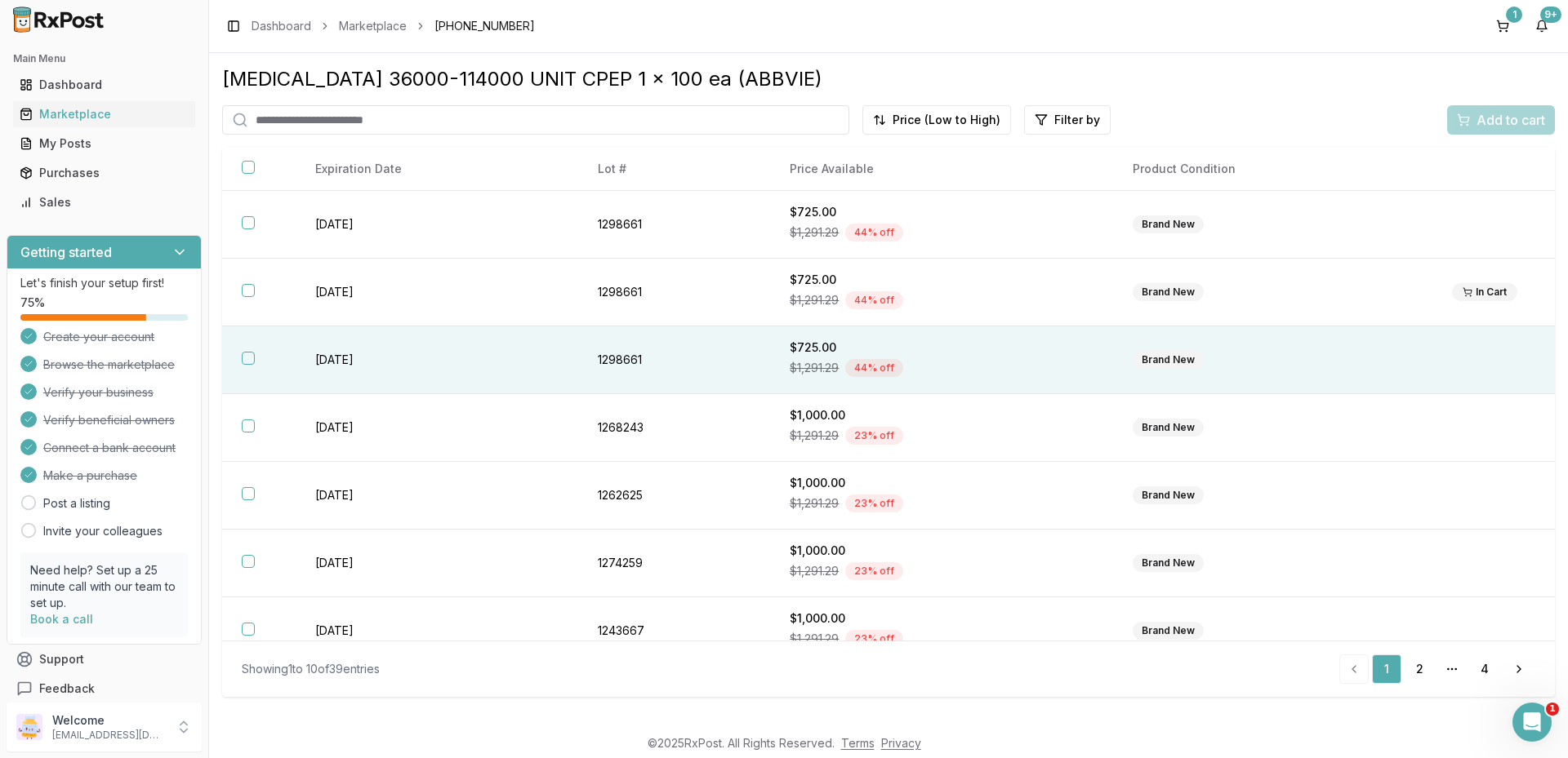
click at [310, 109] on input "search" at bounding box center [535, 119] width 627 height 30
paste input "**********"
type input "**********"
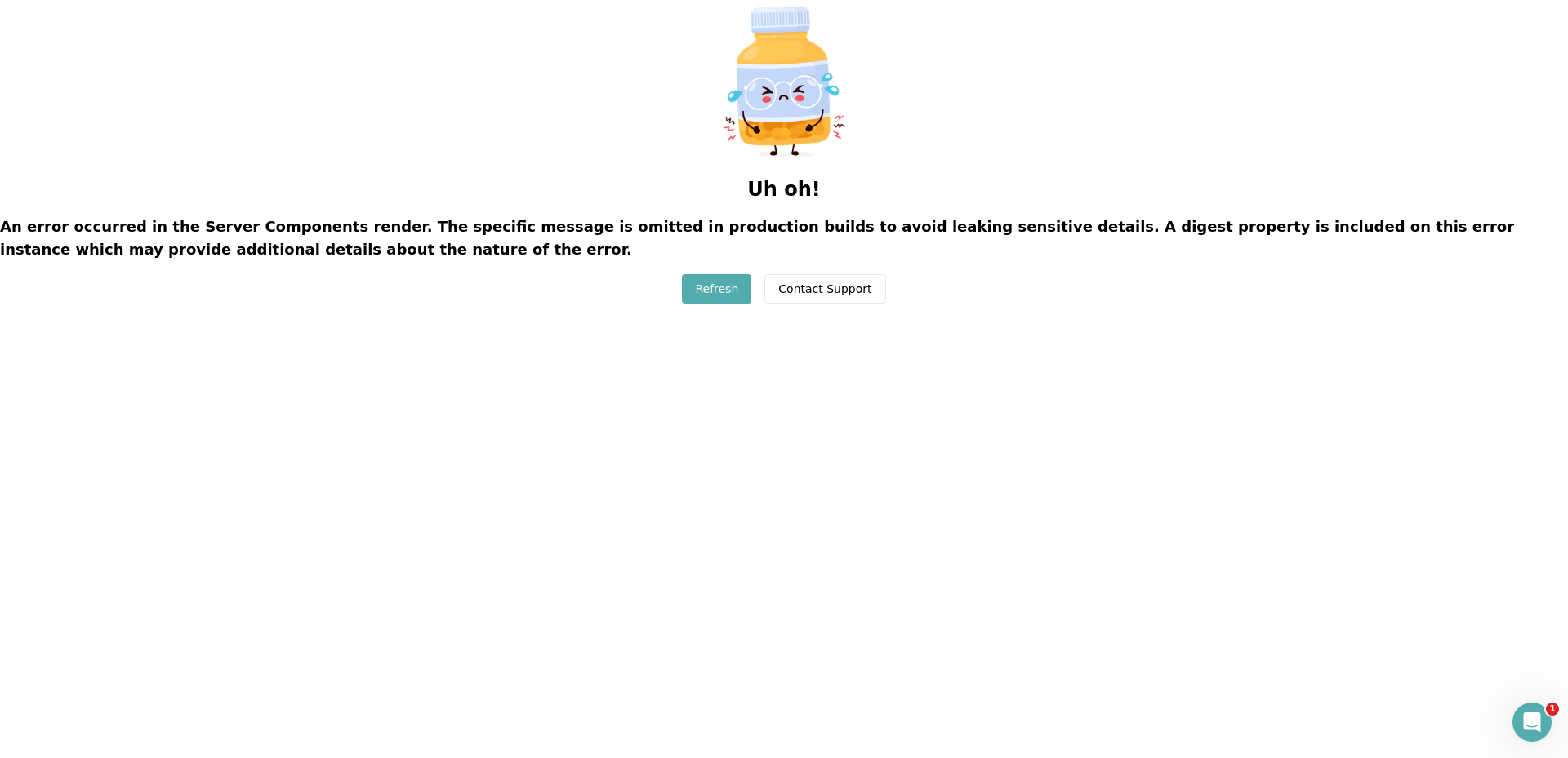
click at [745, 283] on button "Refresh" at bounding box center [715, 289] width 69 height 30
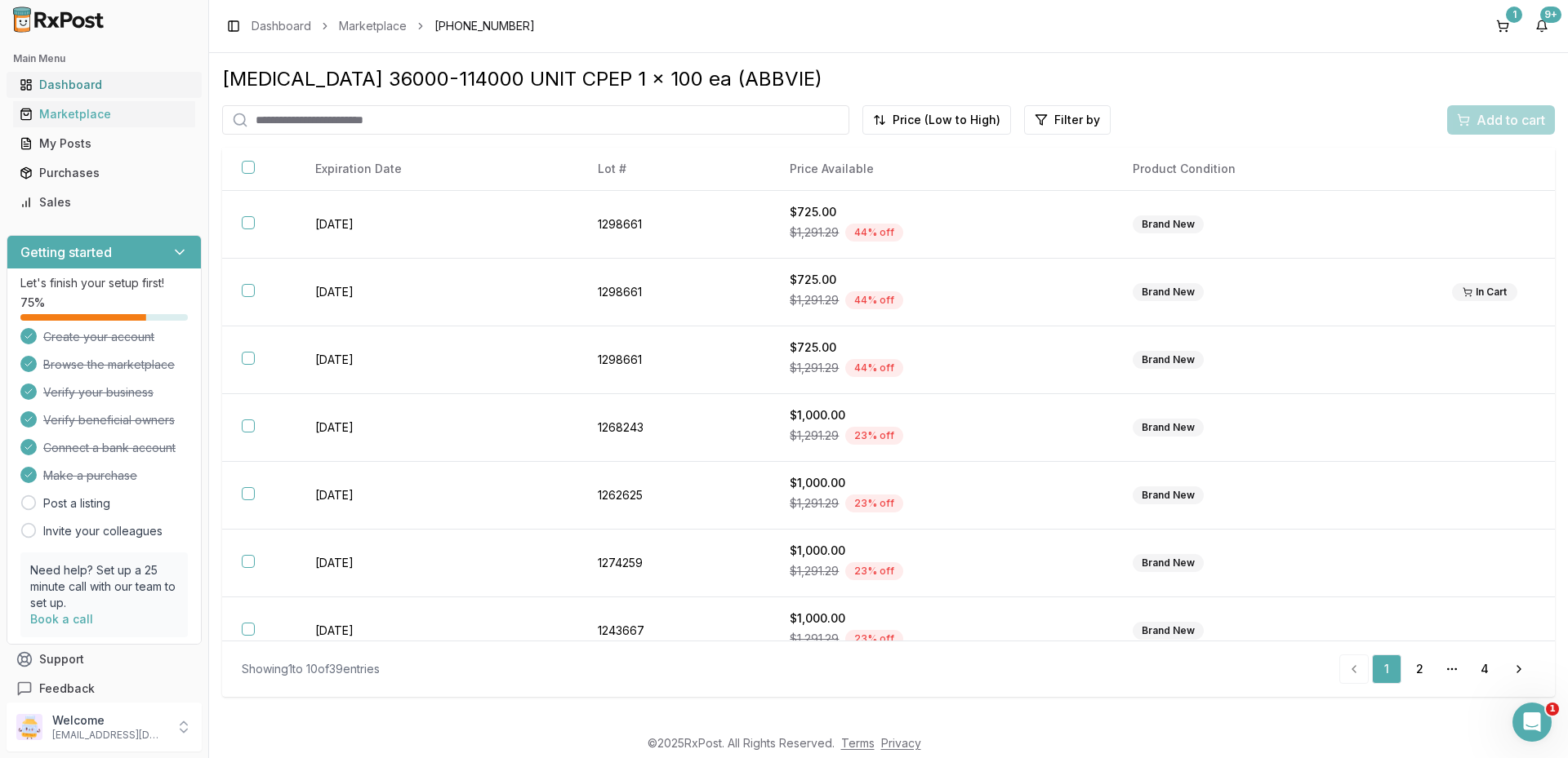
click at [42, 82] on div "Dashboard" at bounding box center [104, 85] width 169 height 16
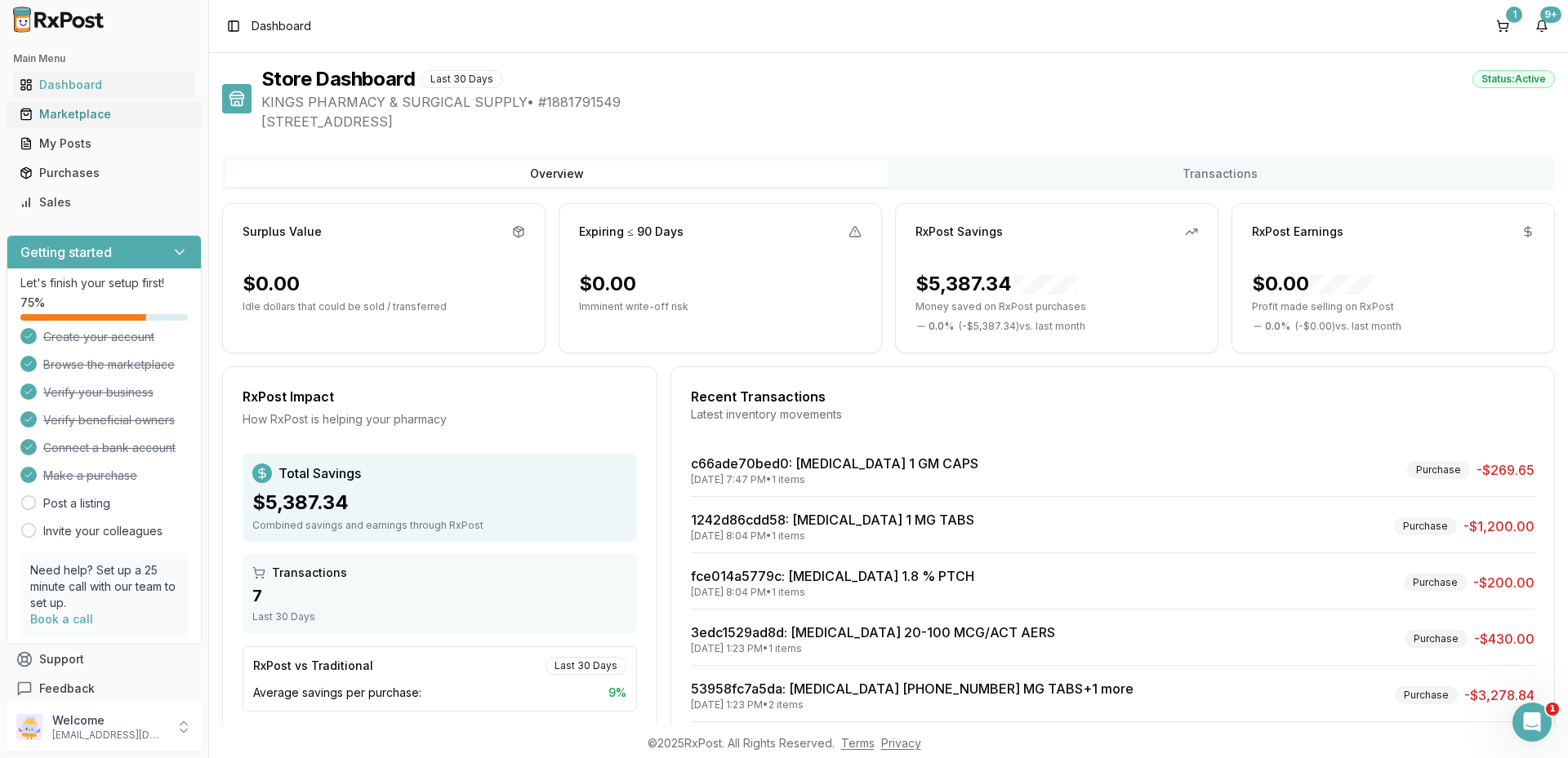
click at [100, 118] on div "Marketplace" at bounding box center [104, 114] width 169 height 16
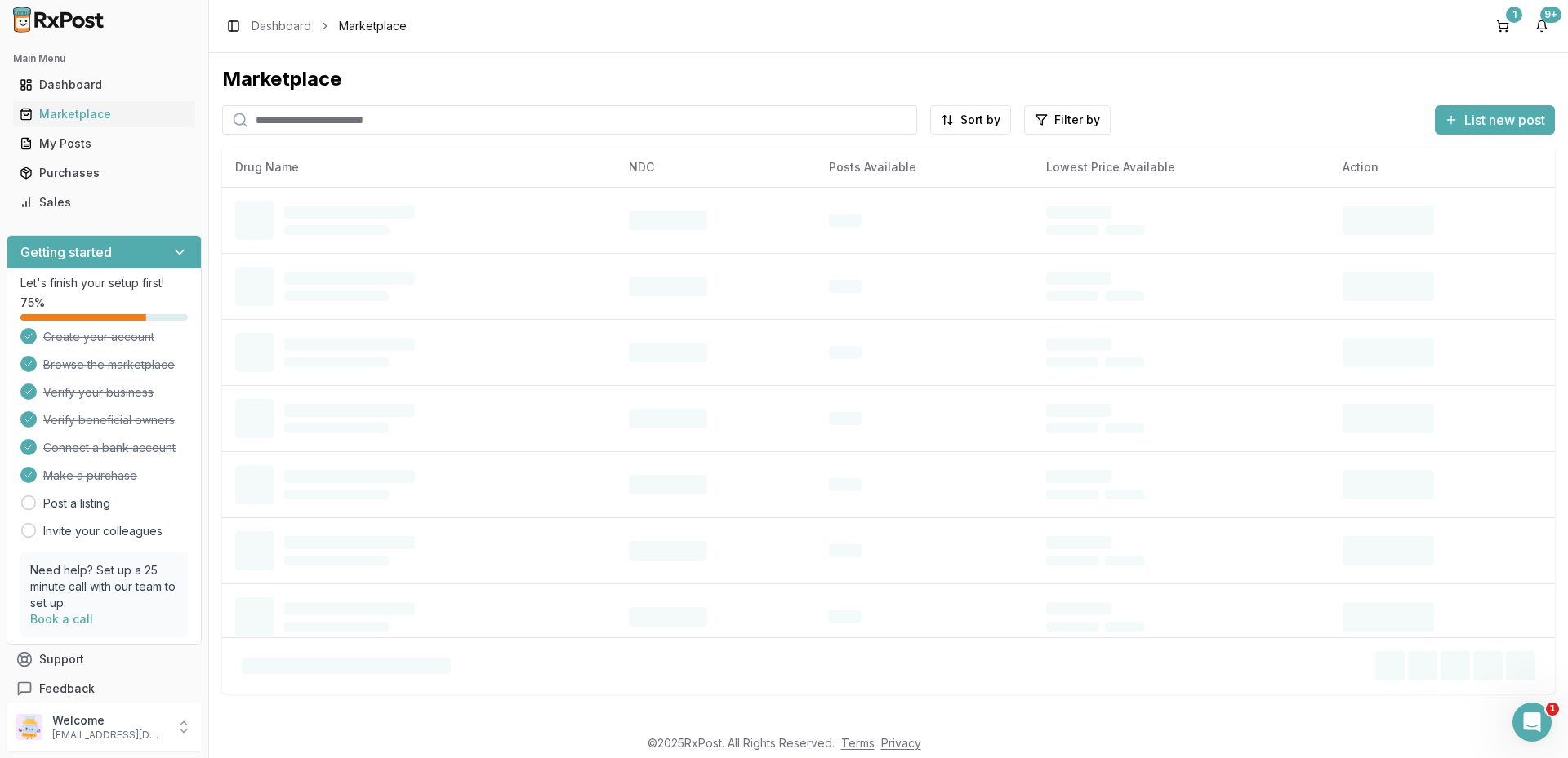
paste input "**********"
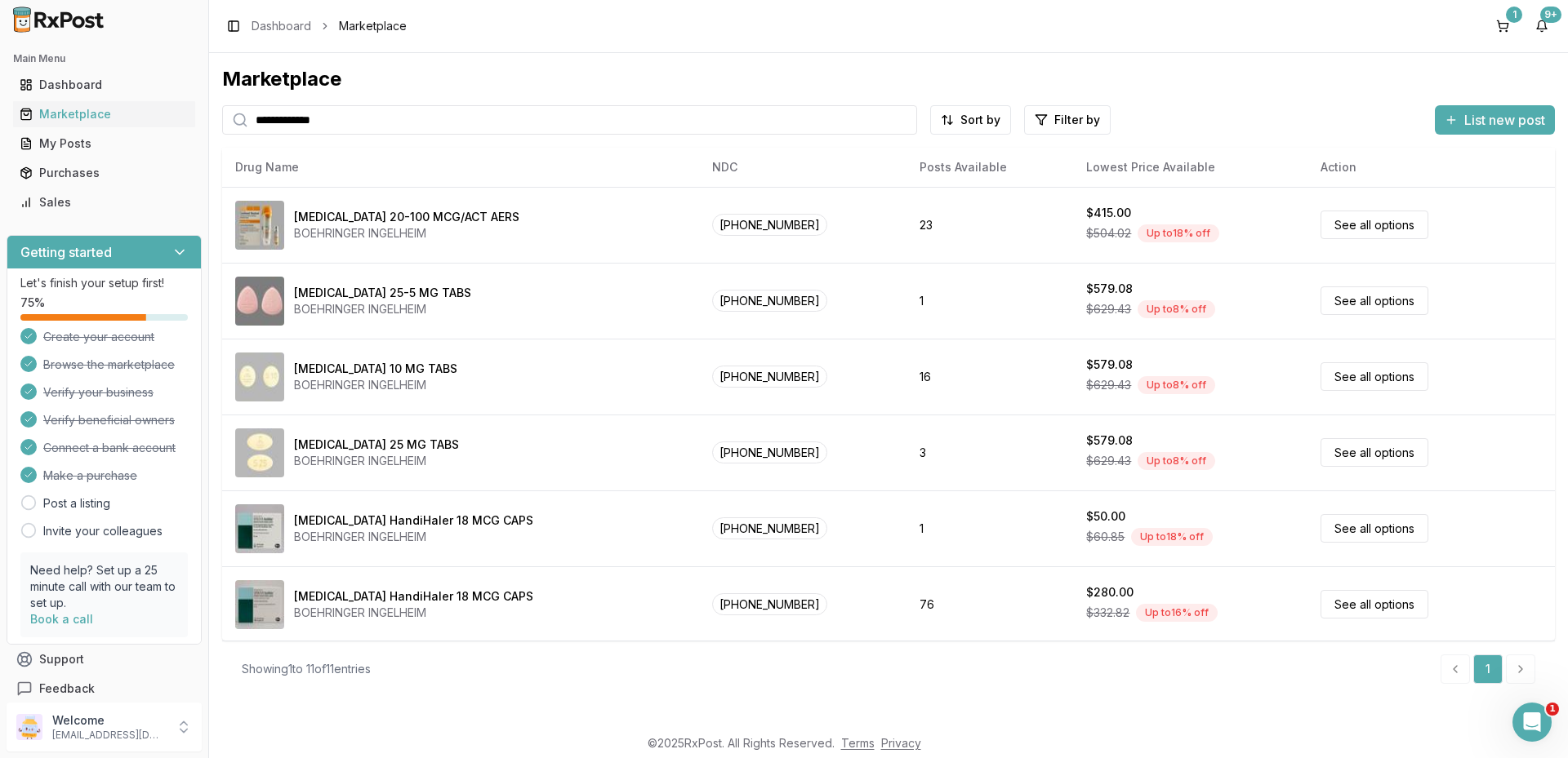
type input "**********"
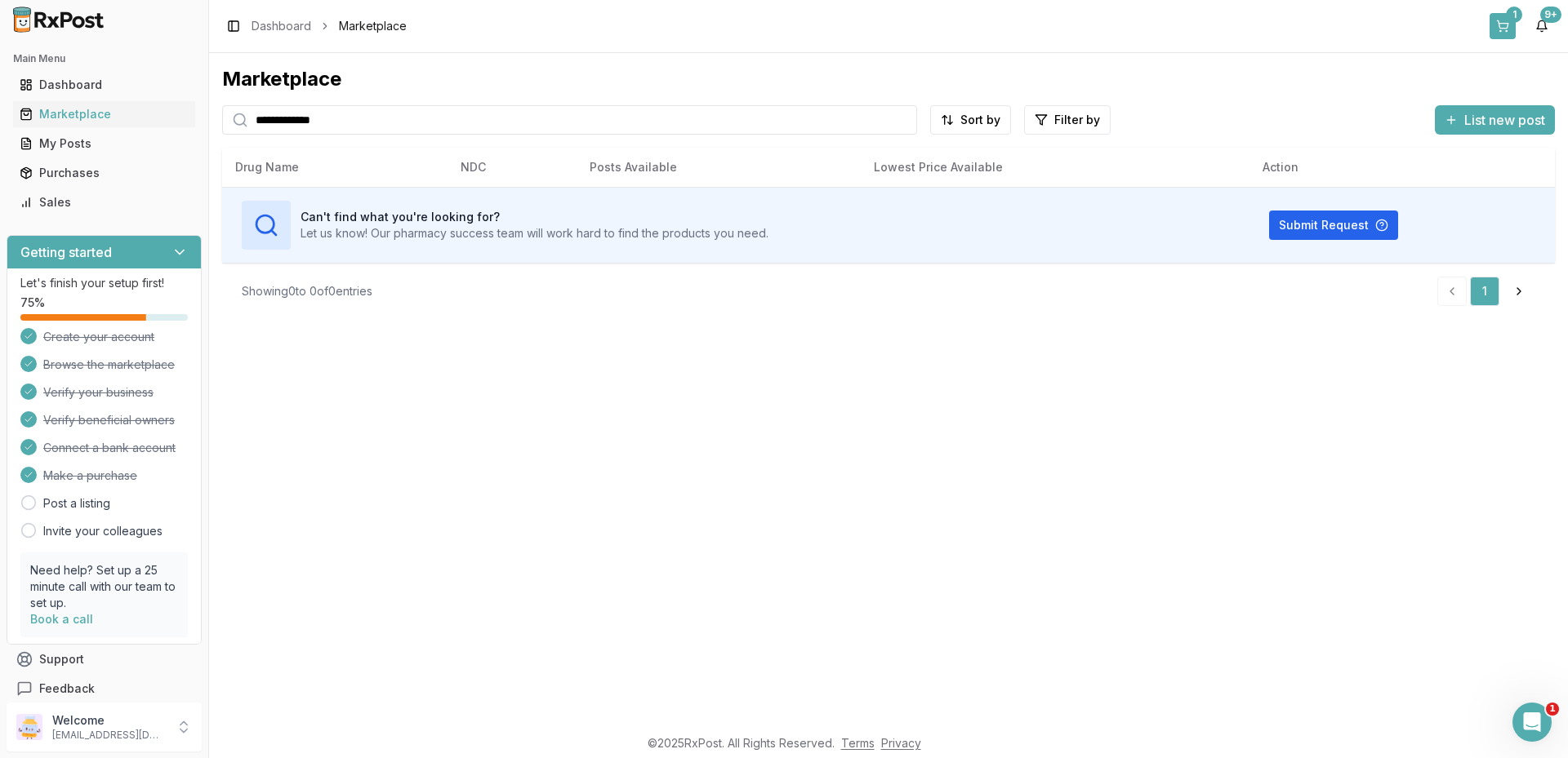
click at [1497, 24] on button "1" at bounding box center [1502, 26] width 26 height 26
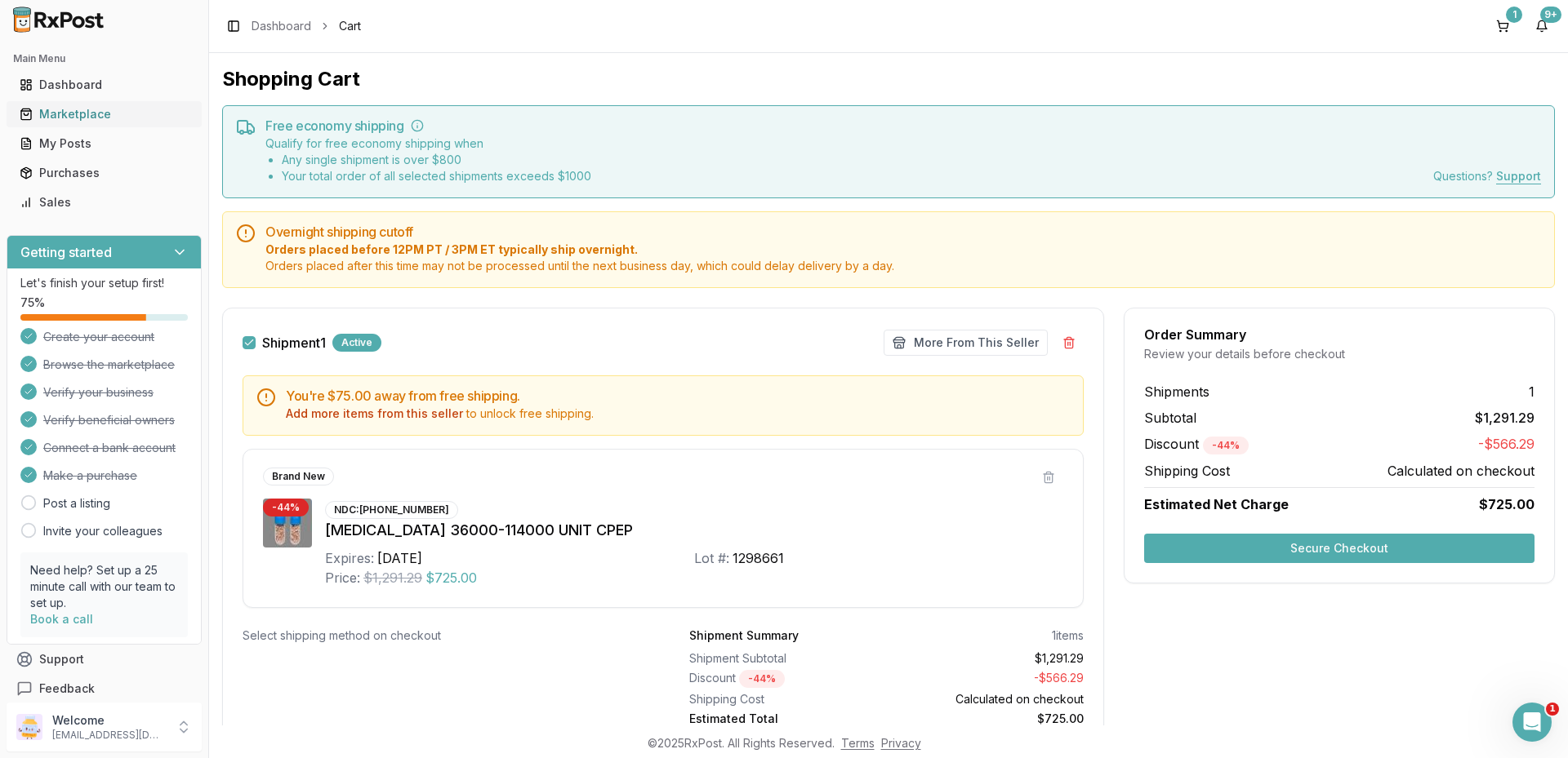
click at [90, 119] on div "Marketplace" at bounding box center [104, 114] width 169 height 16
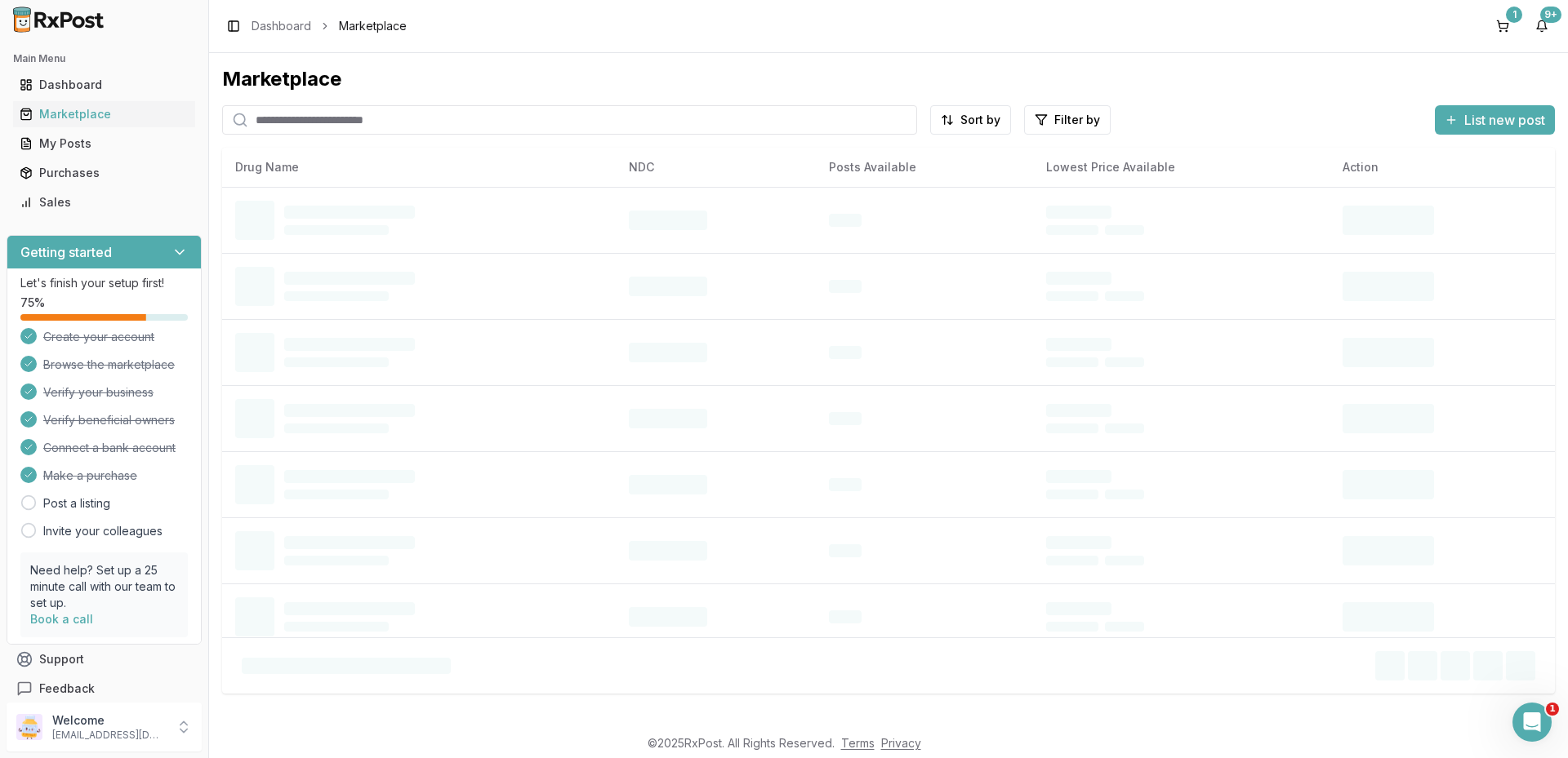
click at [308, 126] on input "search" at bounding box center [569, 119] width 695 height 30
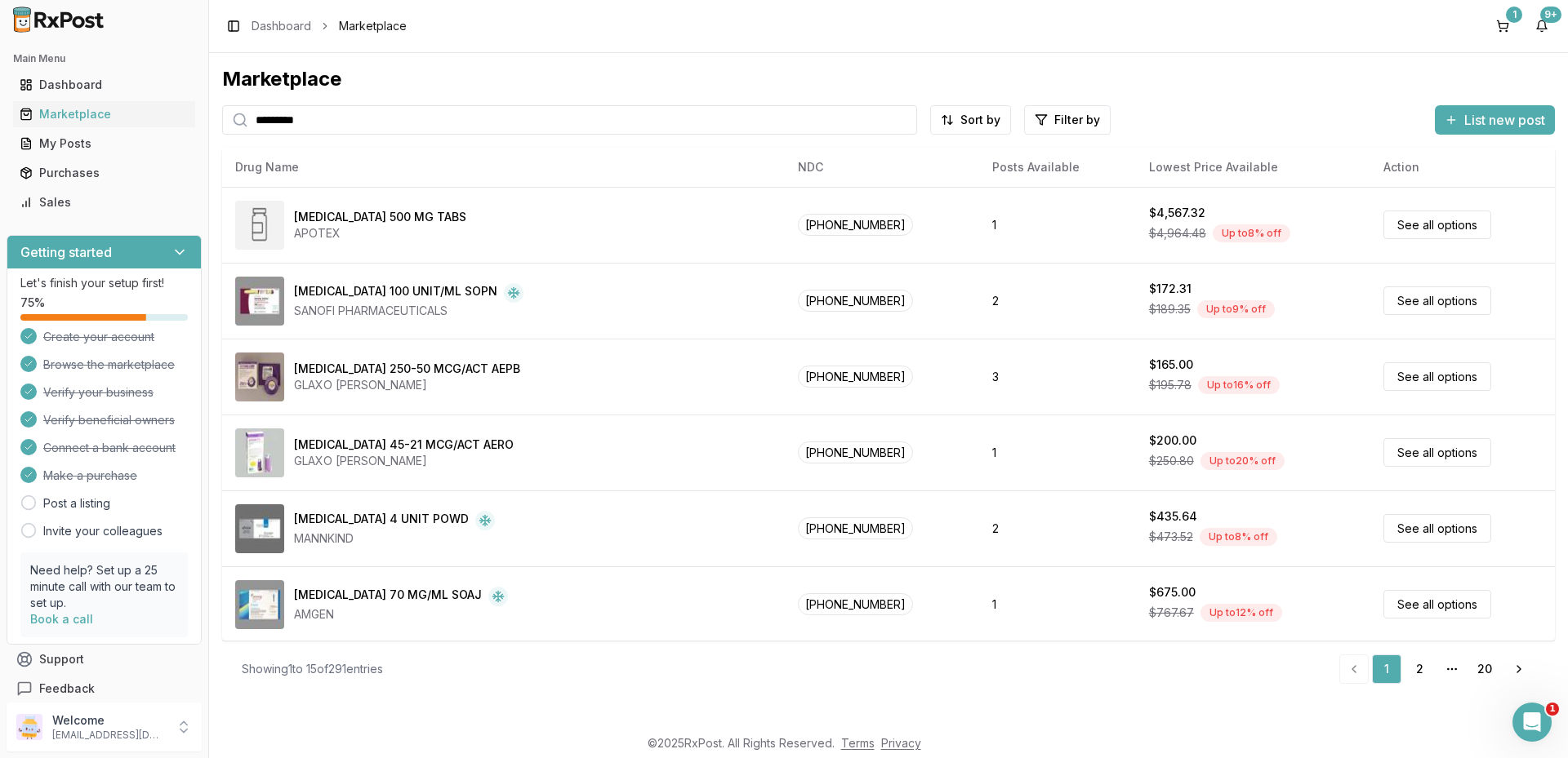
type input "*********"
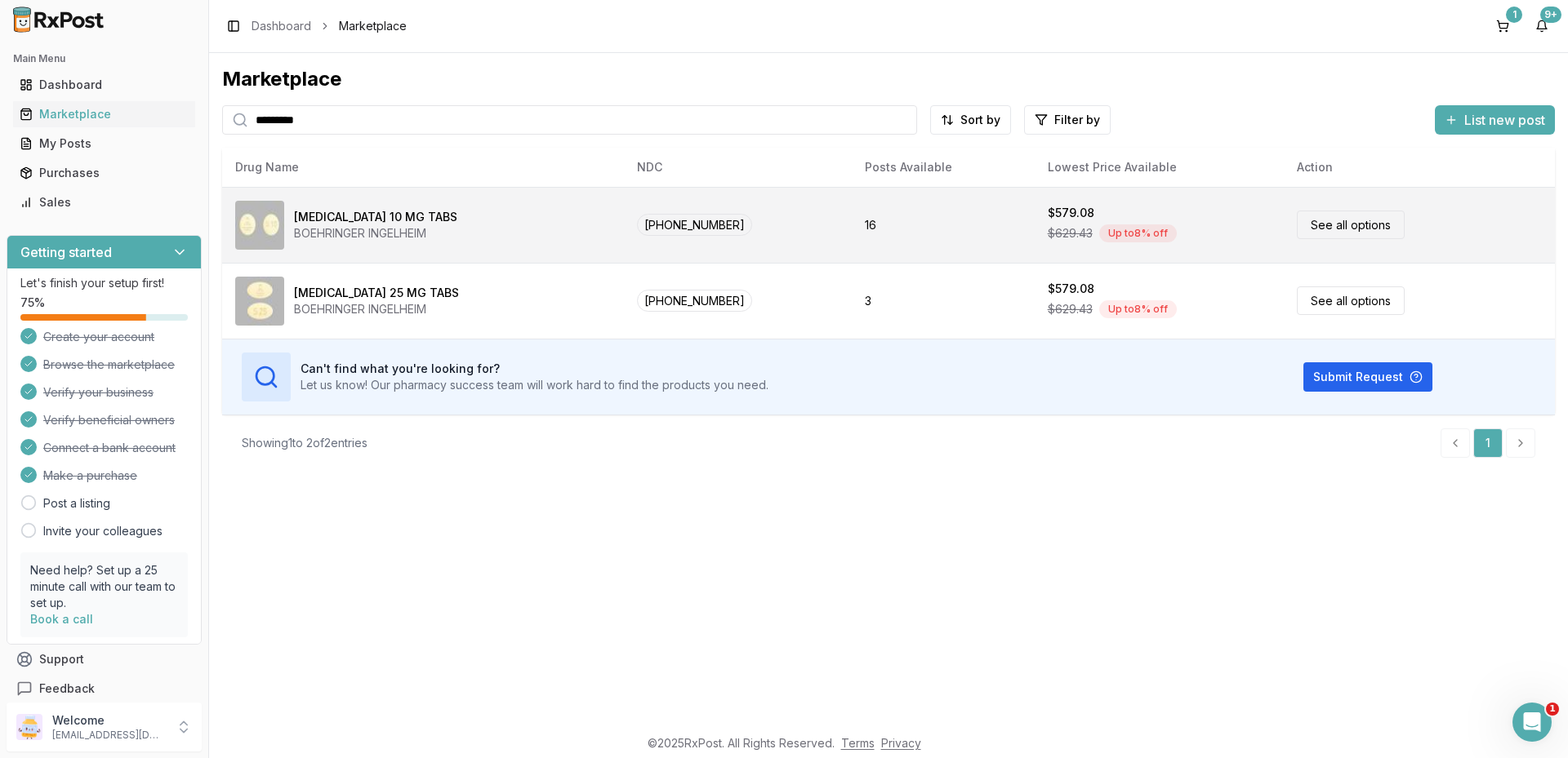
click at [412, 220] on div "[MEDICAL_DATA] 10 MG TABS" at bounding box center [376, 217] width 163 height 16
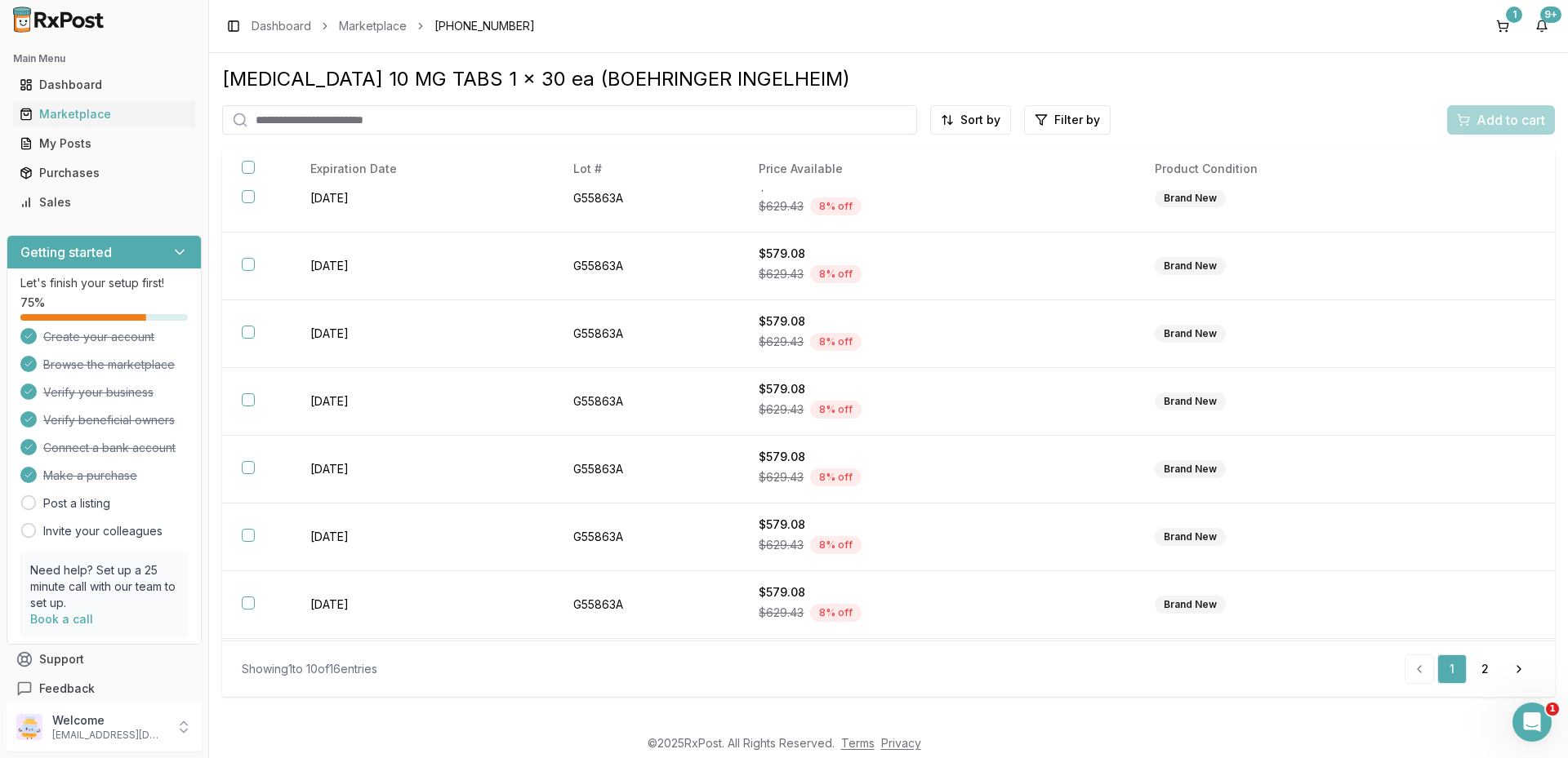
scroll to position [228, 0]
click at [1492, 673] on link "2" at bounding box center [1484, 668] width 30 height 30
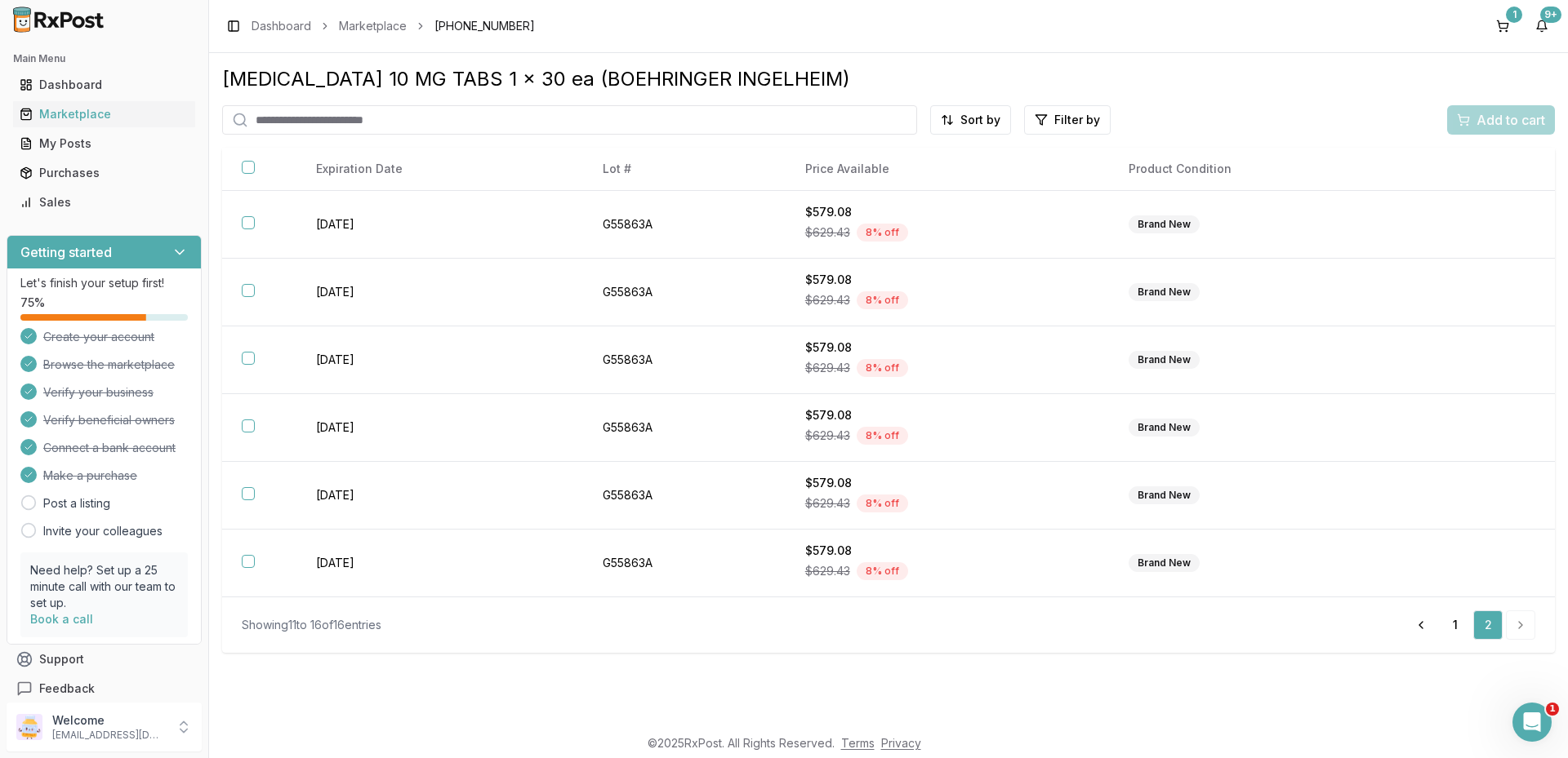
click at [409, 132] on input "search" at bounding box center [569, 119] width 695 height 30
type input "**"
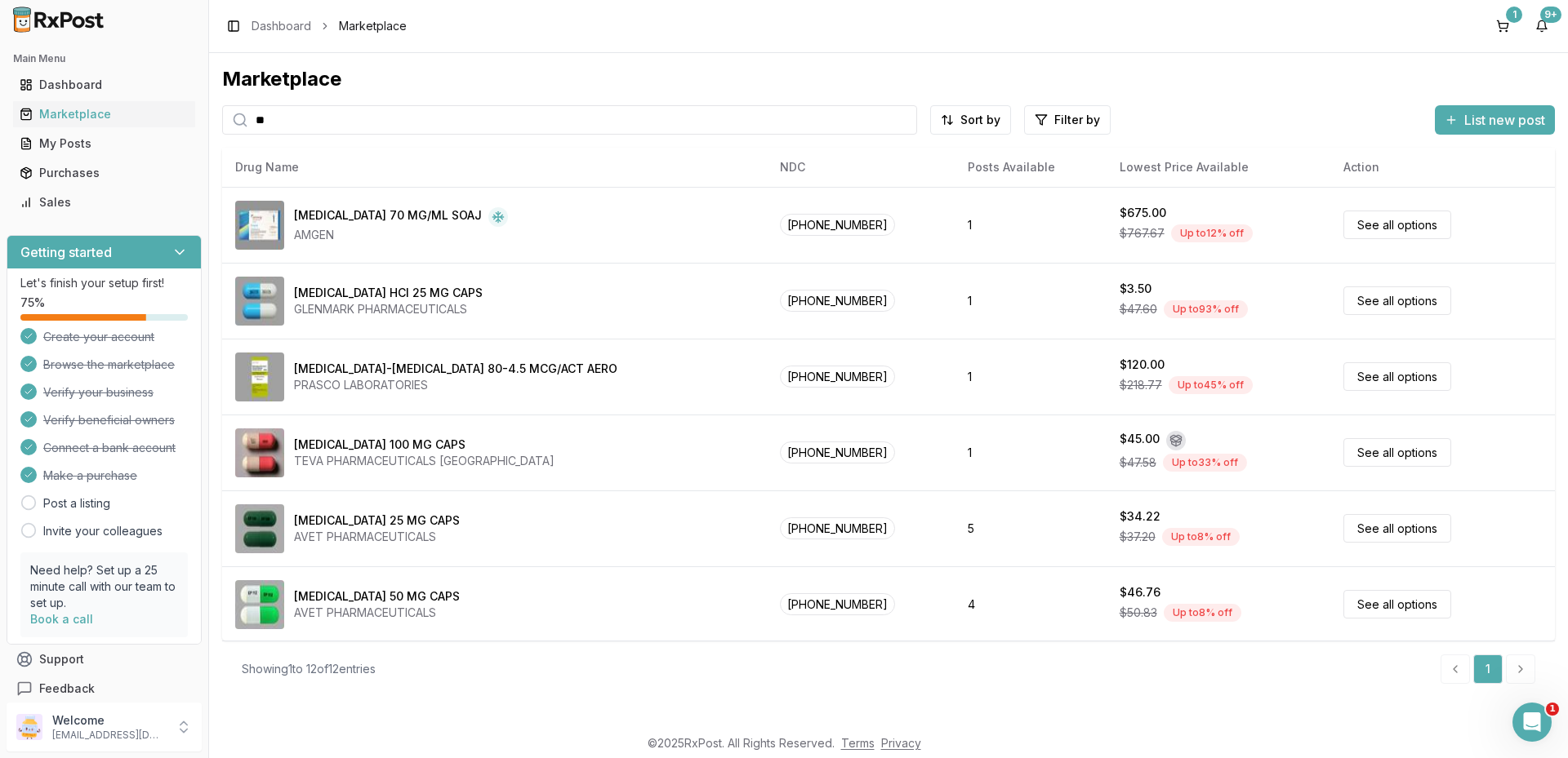
click at [380, 124] on input "**" at bounding box center [569, 119] width 695 height 30
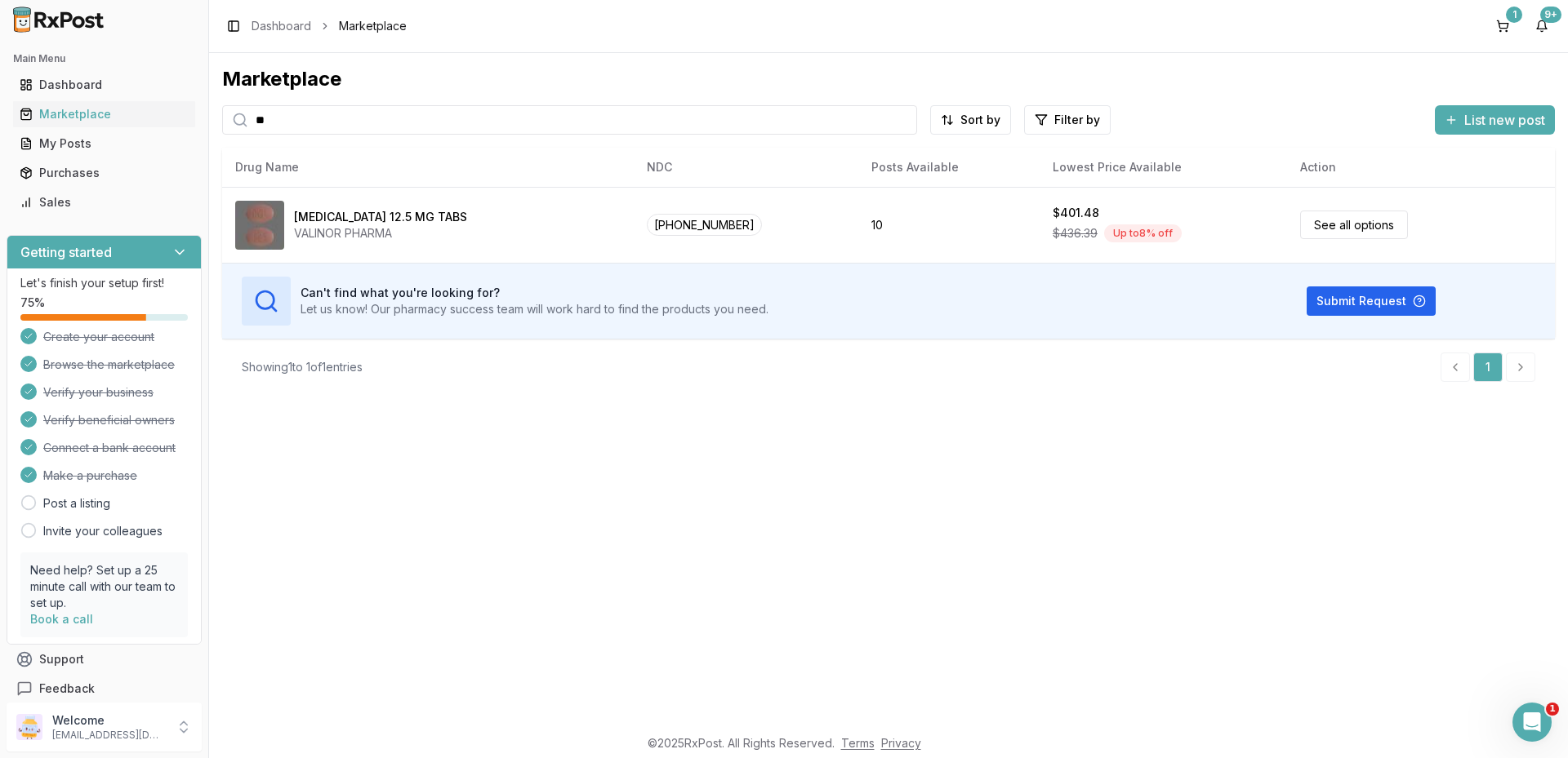
type input "*"
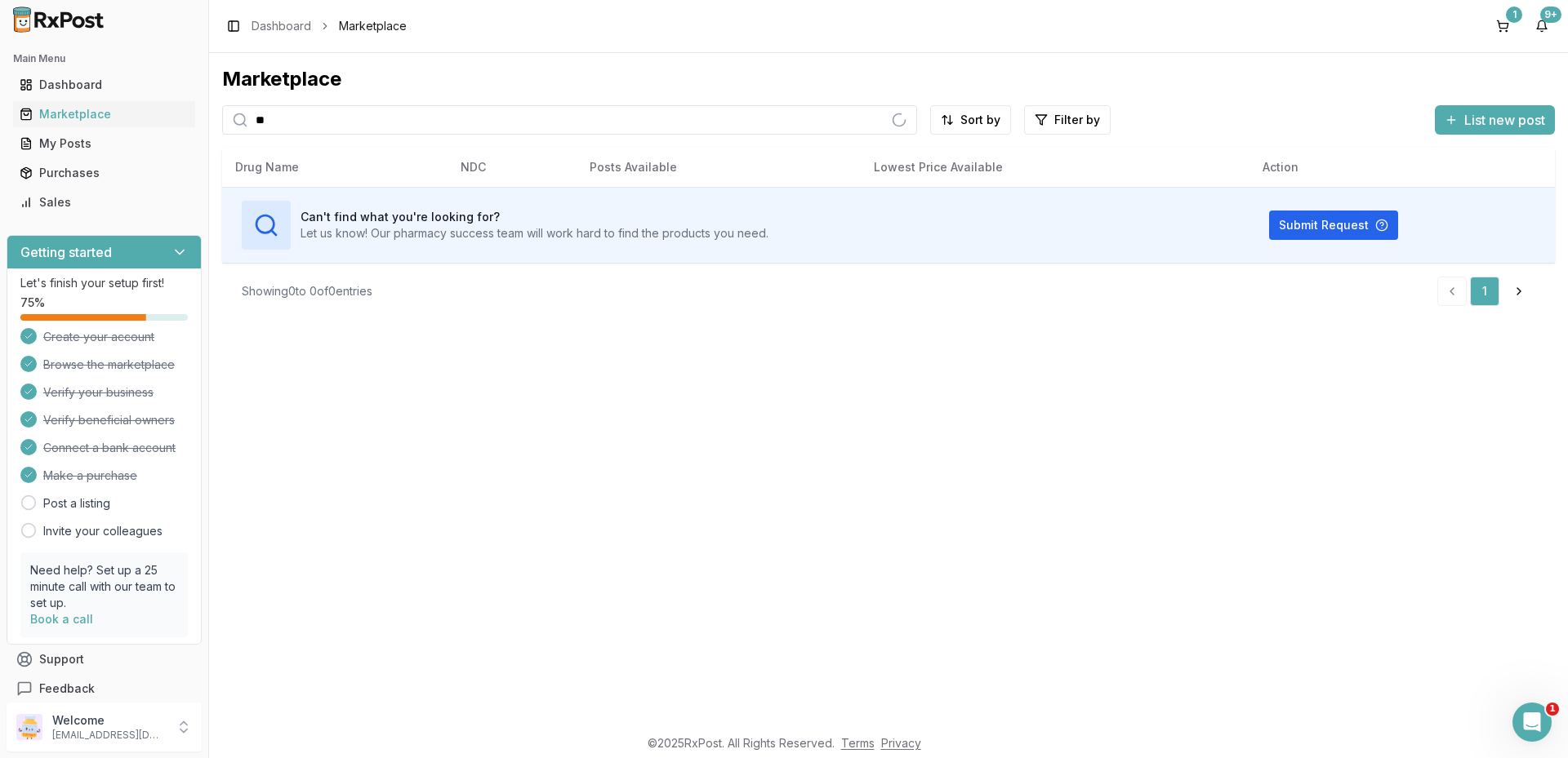
type input "*"
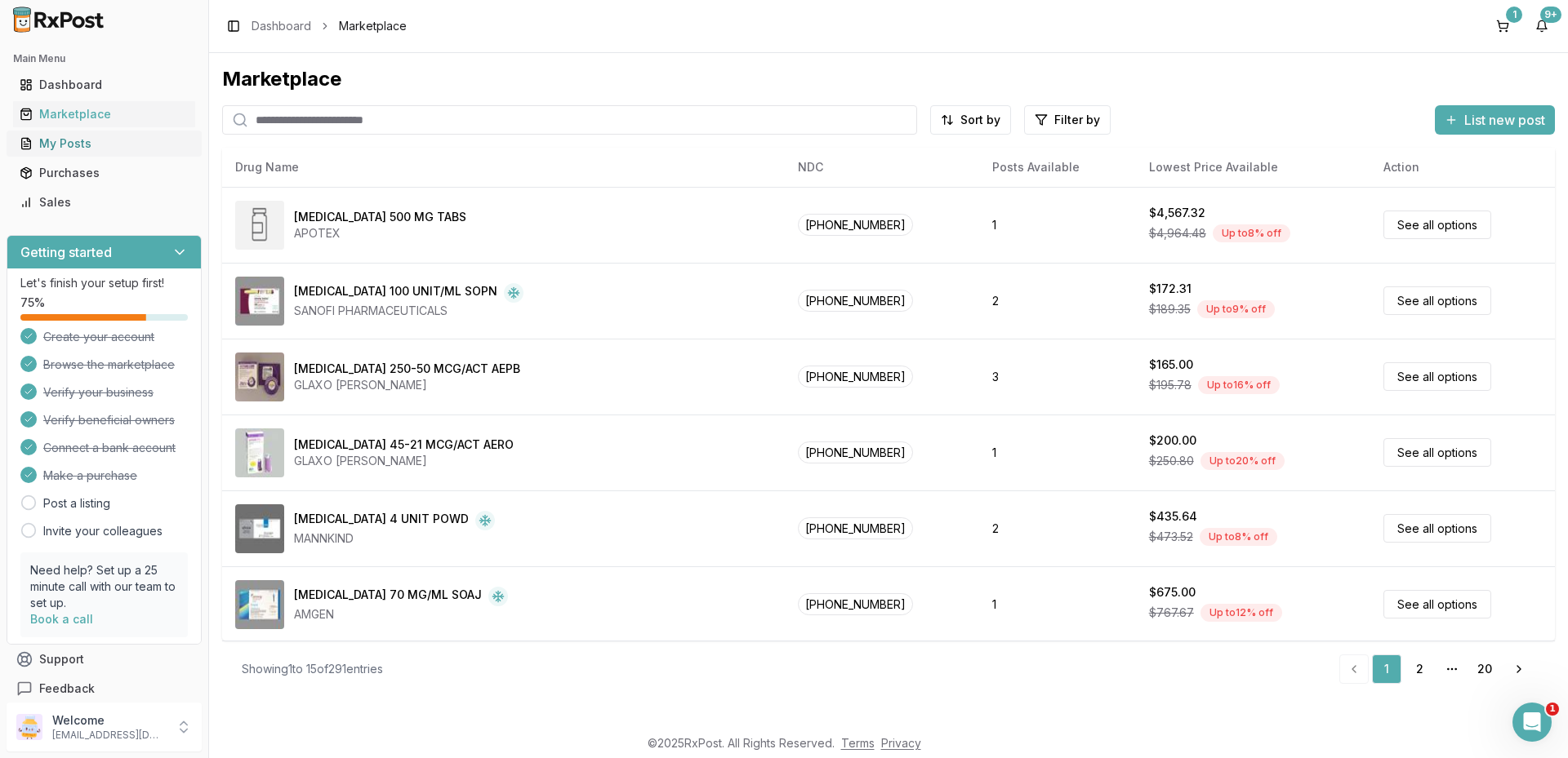
click at [78, 149] on div "My Posts" at bounding box center [104, 143] width 169 height 16
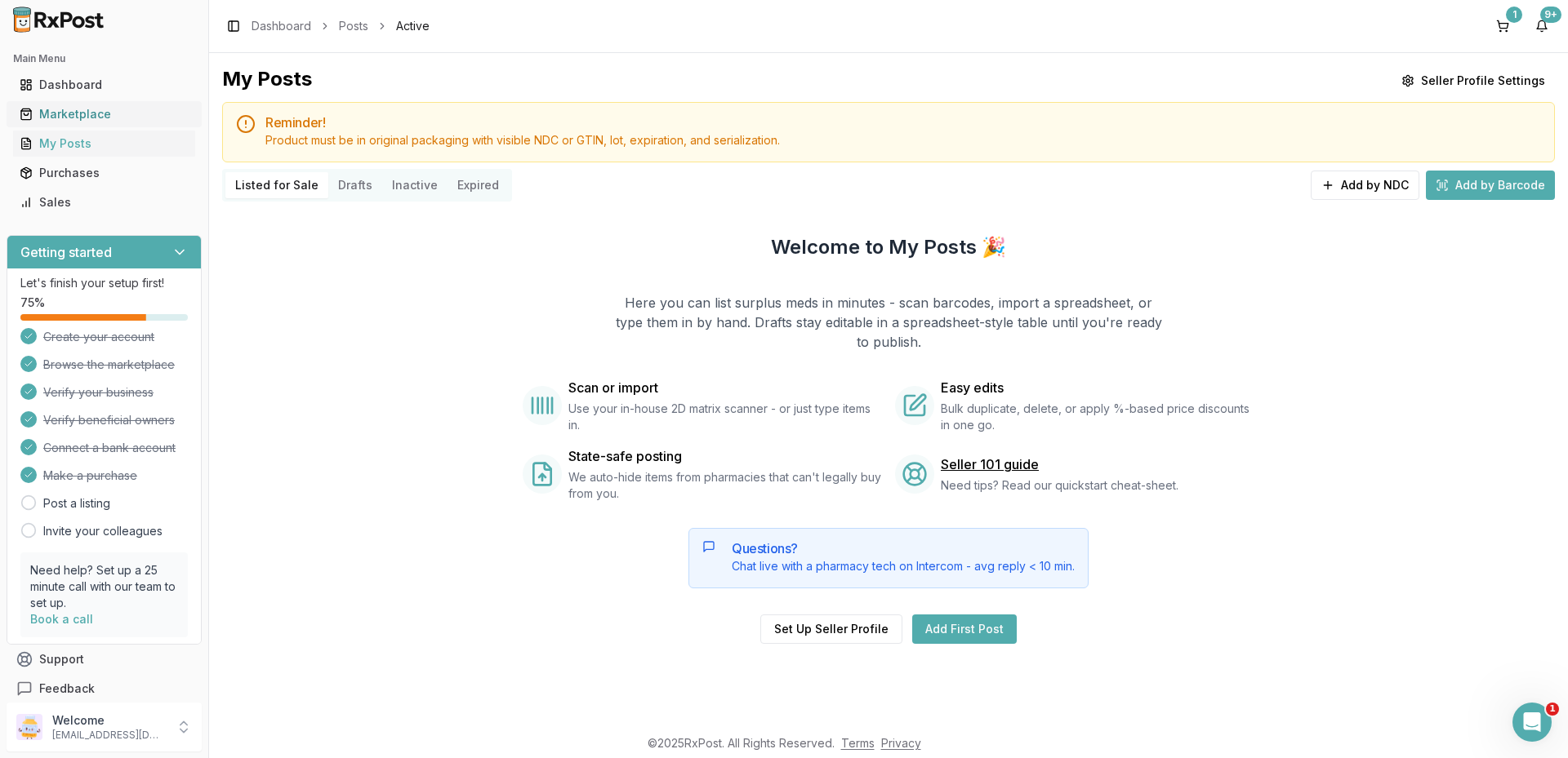
click at [109, 108] on div "Marketplace" at bounding box center [104, 114] width 169 height 16
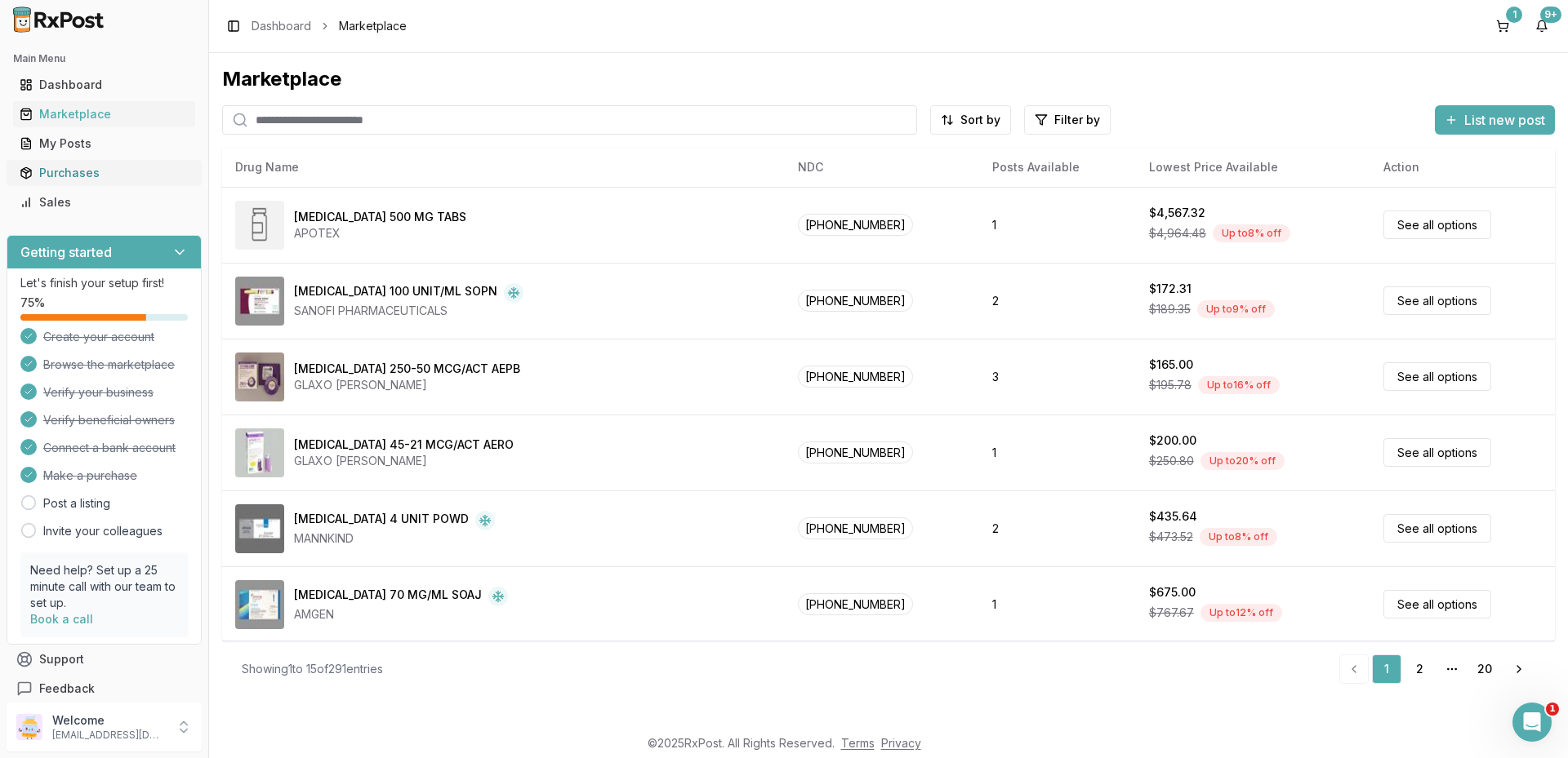
click at [88, 169] on div "Purchases" at bounding box center [104, 173] width 169 height 16
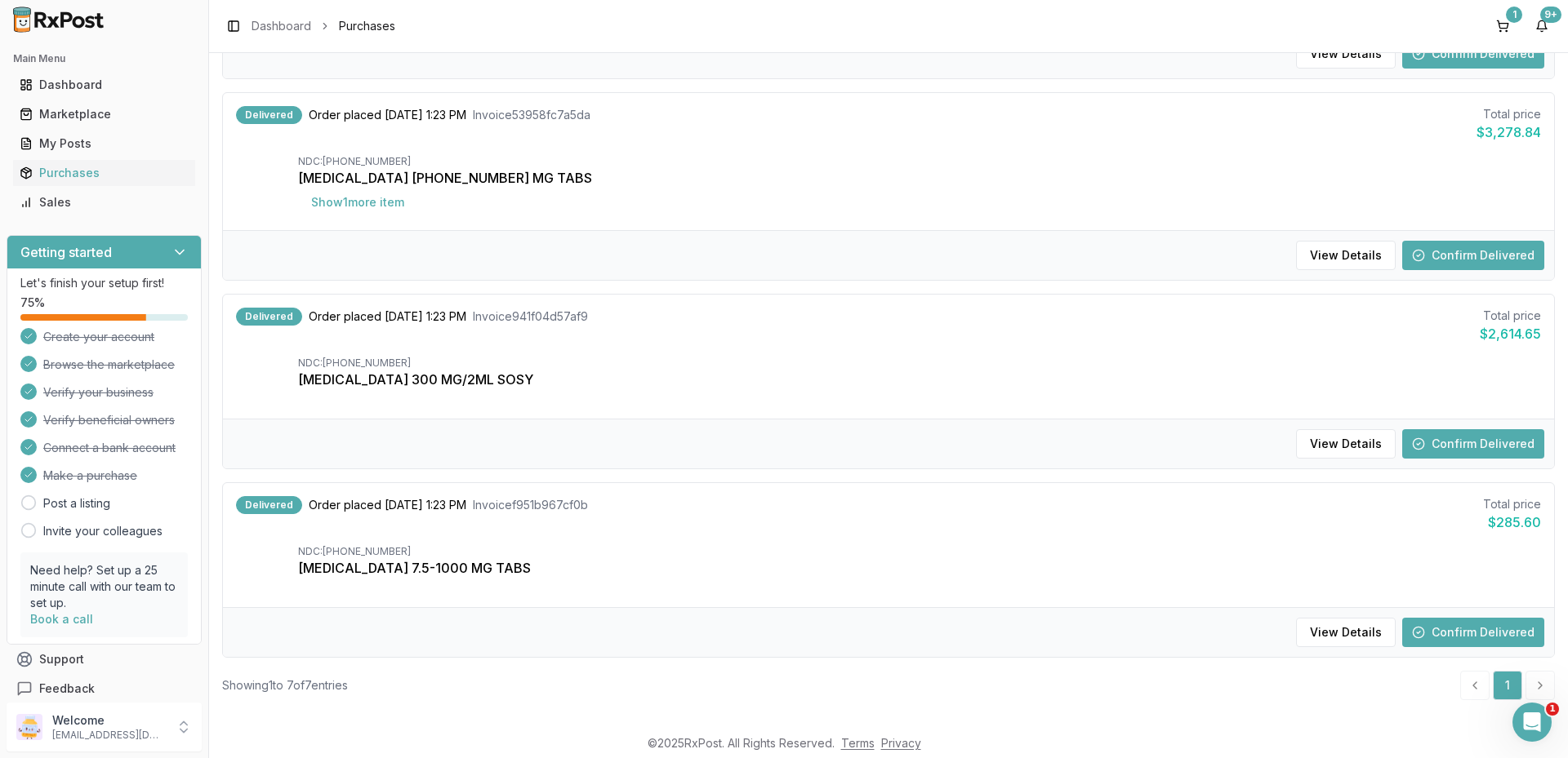
scroll to position [489, 0]
